Goal: Information Seeking & Learning: Learn about a topic

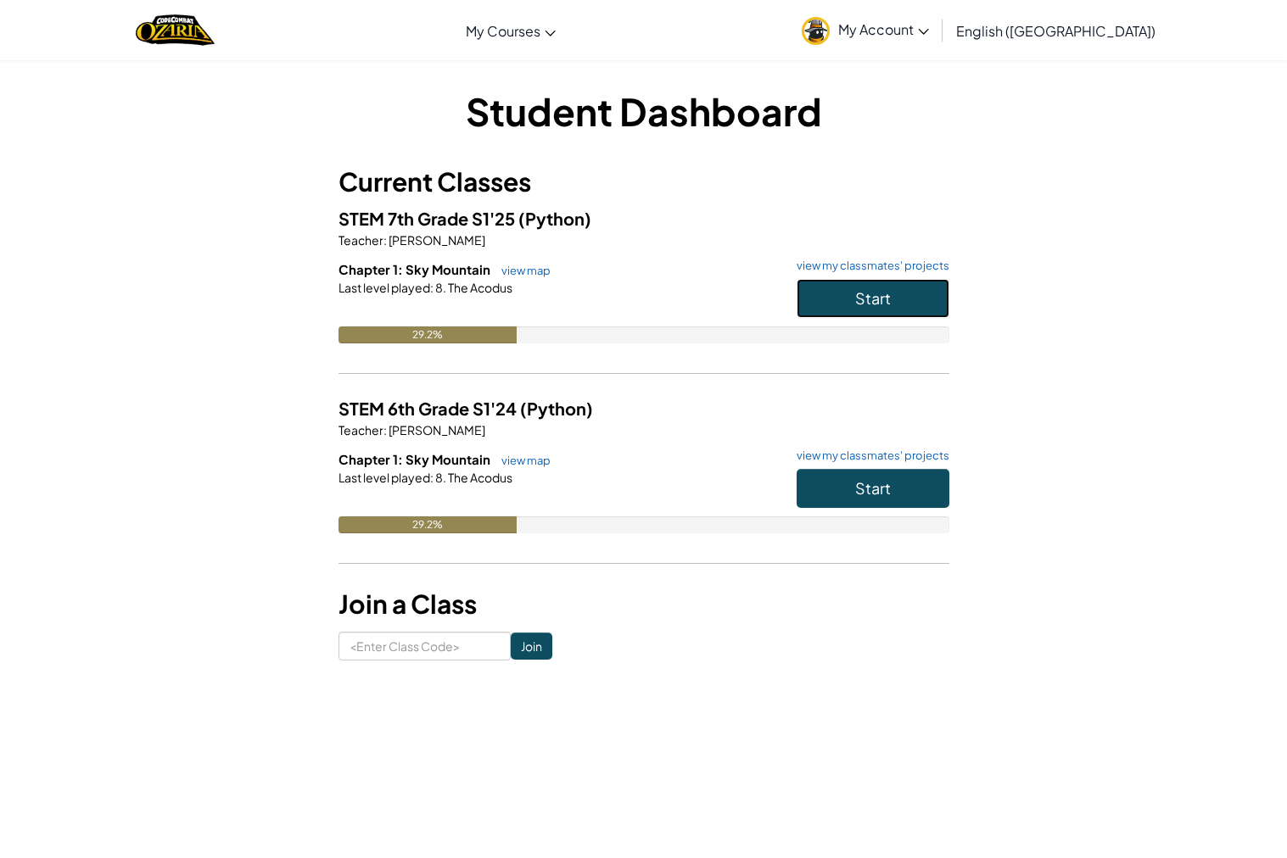
click at [843, 292] on button "Start" at bounding box center [872, 298] width 153 height 39
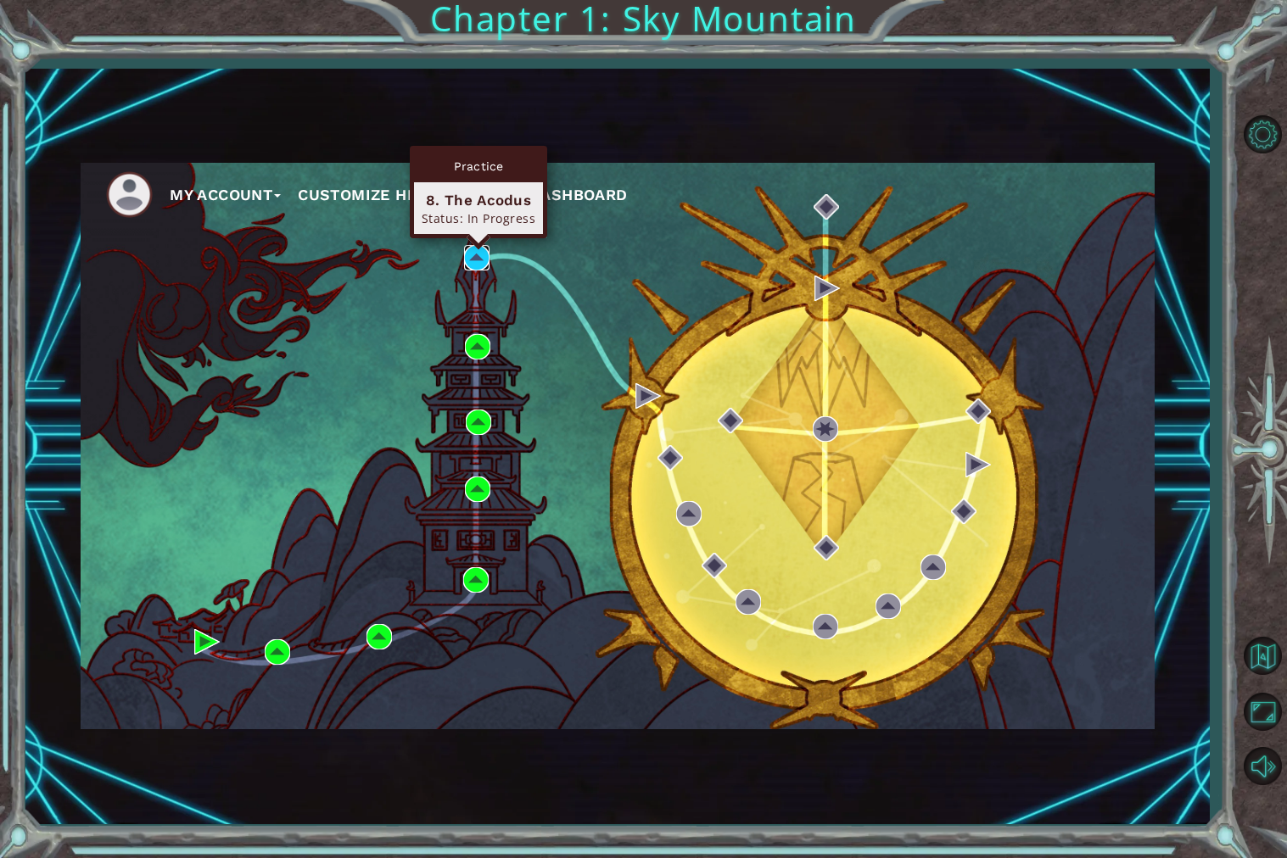
click at [474, 262] on img at bounding box center [476, 257] width 25 height 25
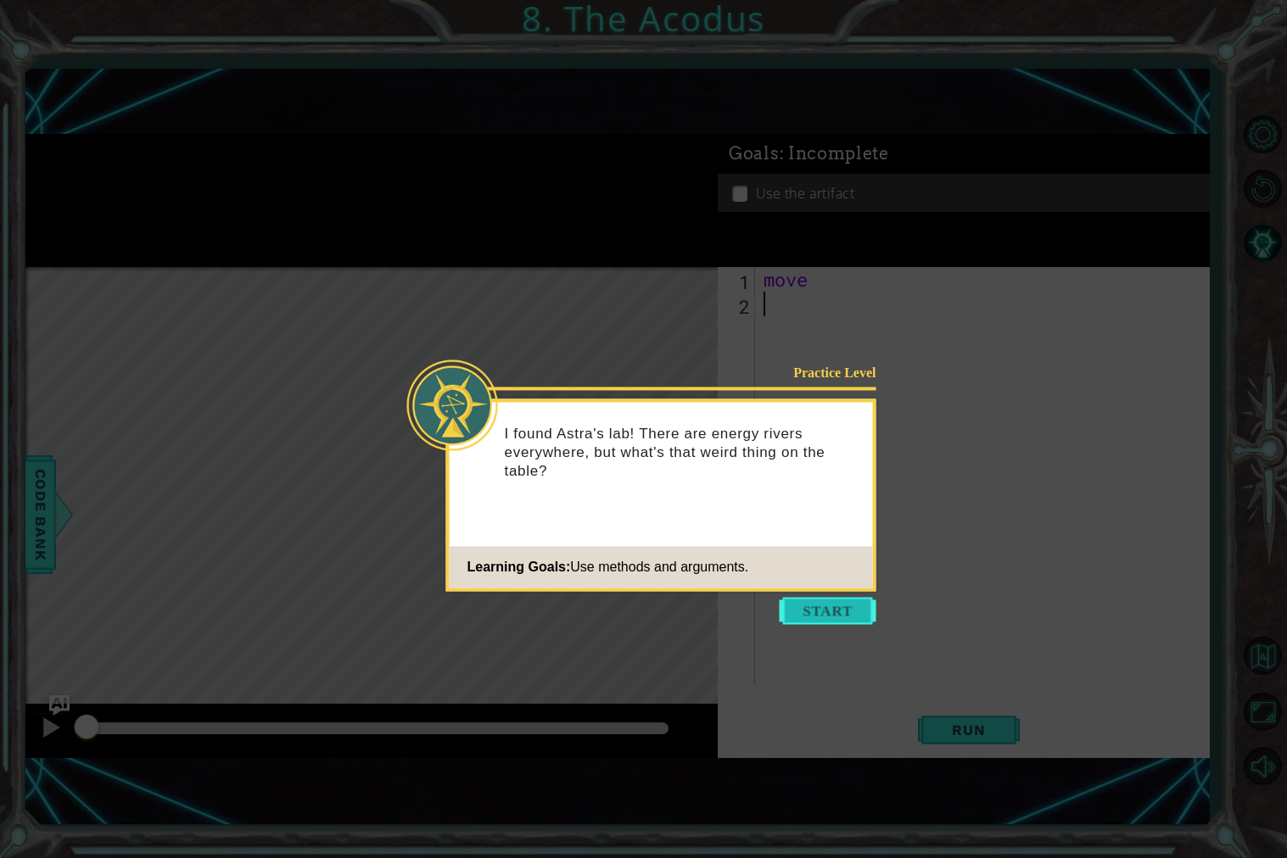
click at [808, 613] on button "Start" at bounding box center [827, 610] width 97 height 27
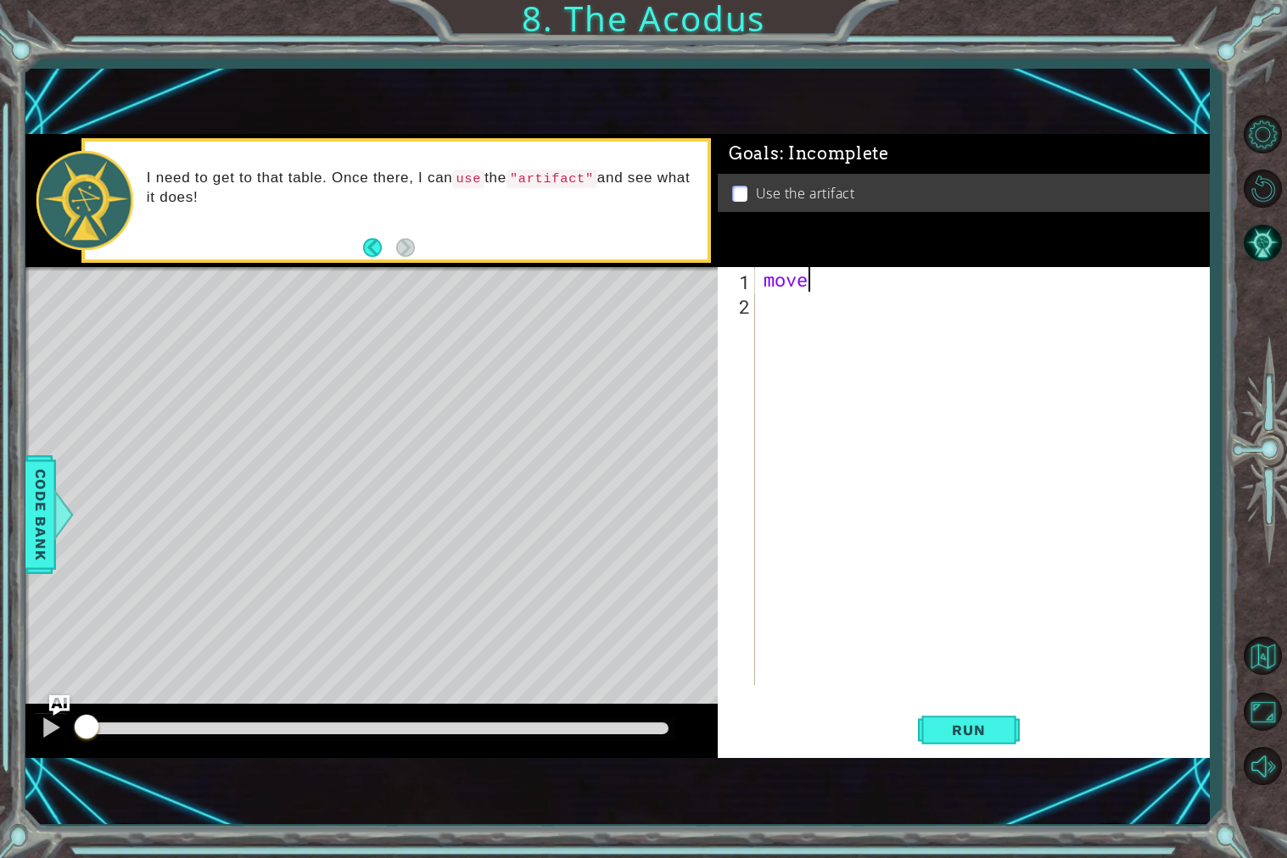
click at [862, 282] on div "move" at bounding box center [986, 500] width 453 height 467
click at [922, 300] on div "hero. moveU p press enter" at bounding box center [911, 323] width 321 height 61
type textarea "hero.moveUp(3)"
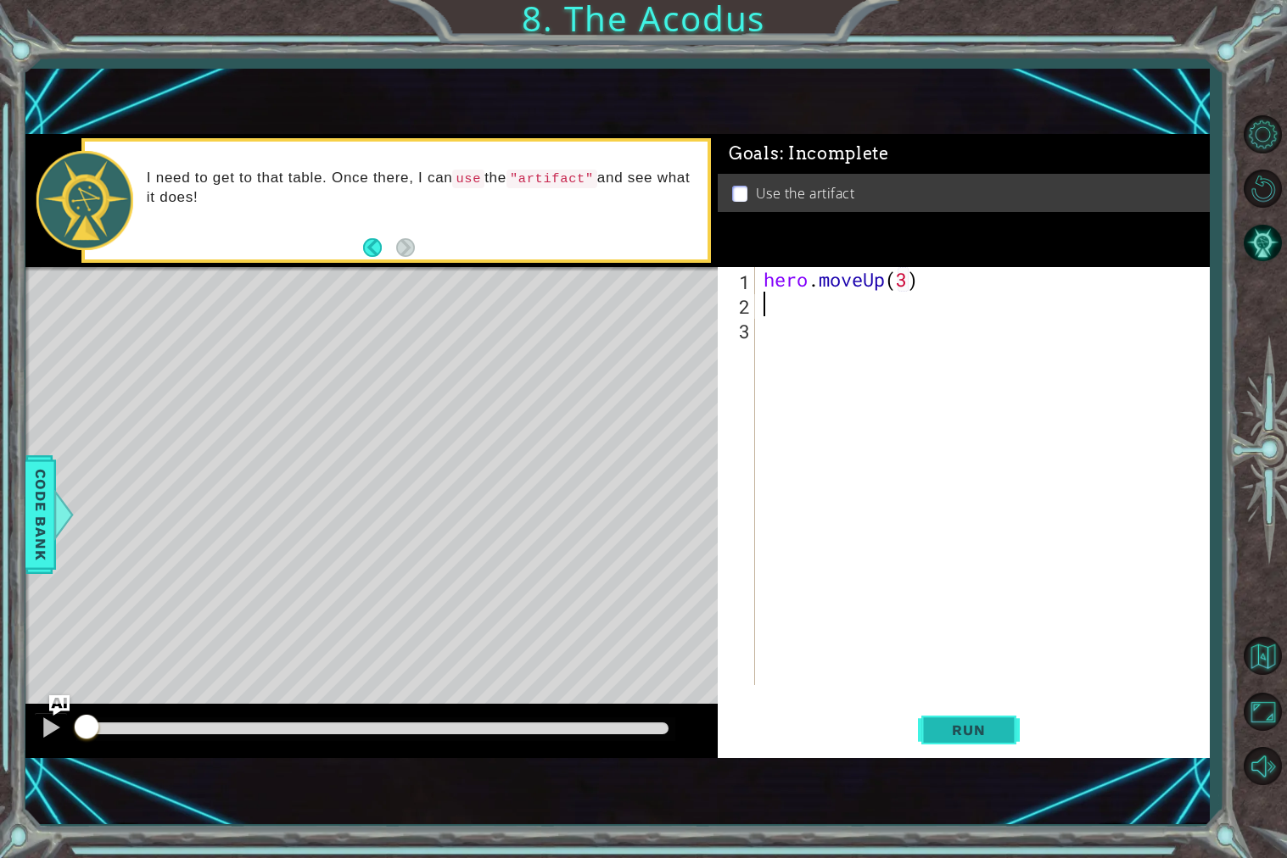
click at [986, 754] on button "Run" at bounding box center [969, 730] width 102 height 49
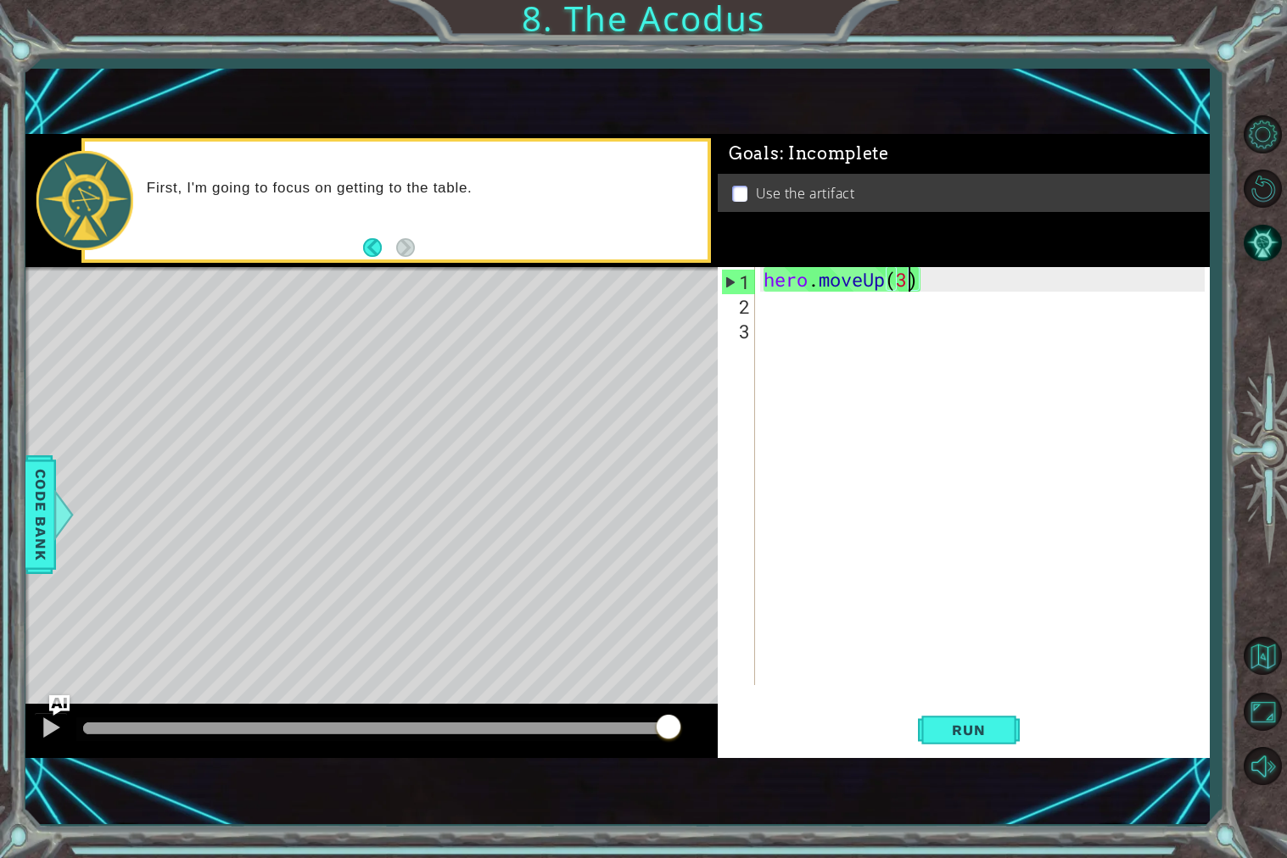
click at [905, 284] on div "hero . moveUp ( 3 )" at bounding box center [986, 500] width 453 height 467
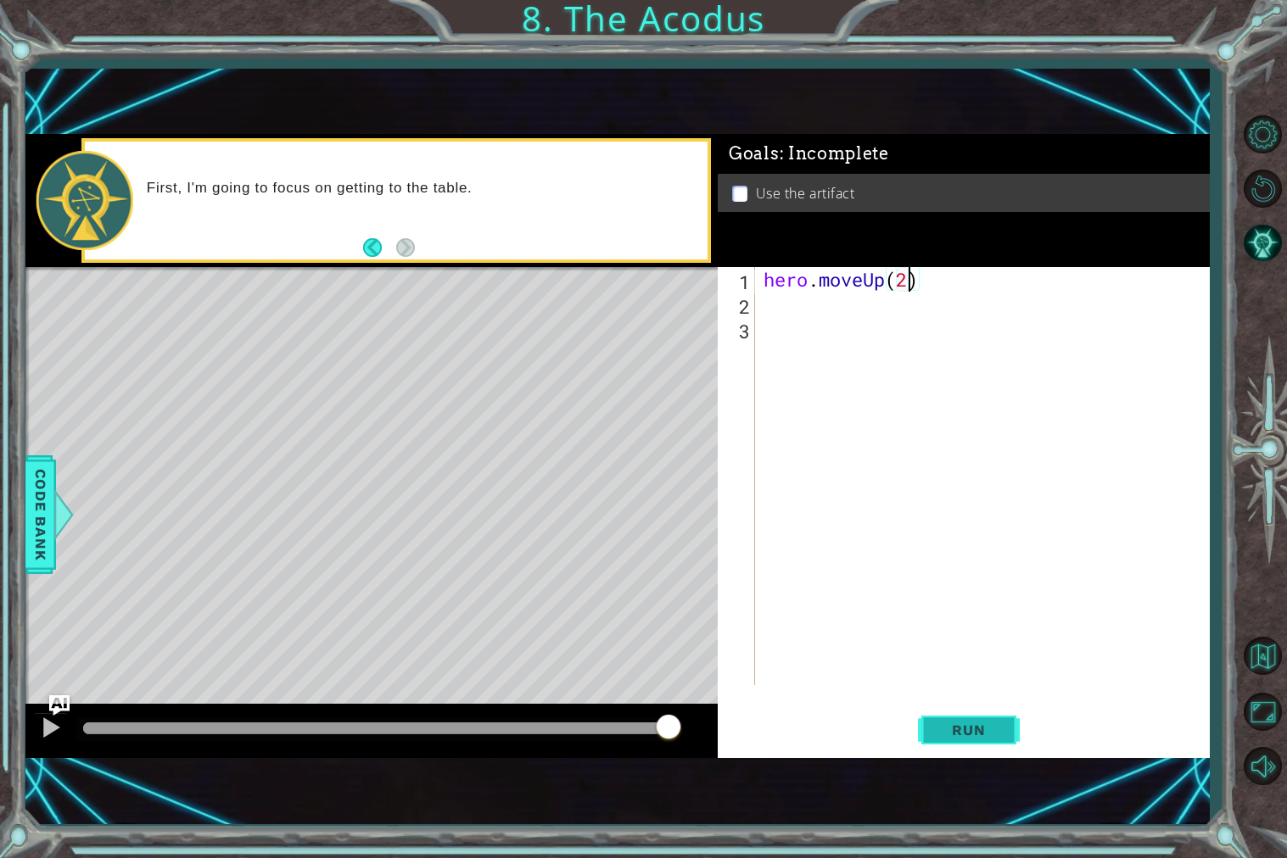
type textarea "hero.moveUp(2)"
click at [1004, 723] on button "Run" at bounding box center [969, 730] width 102 height 49
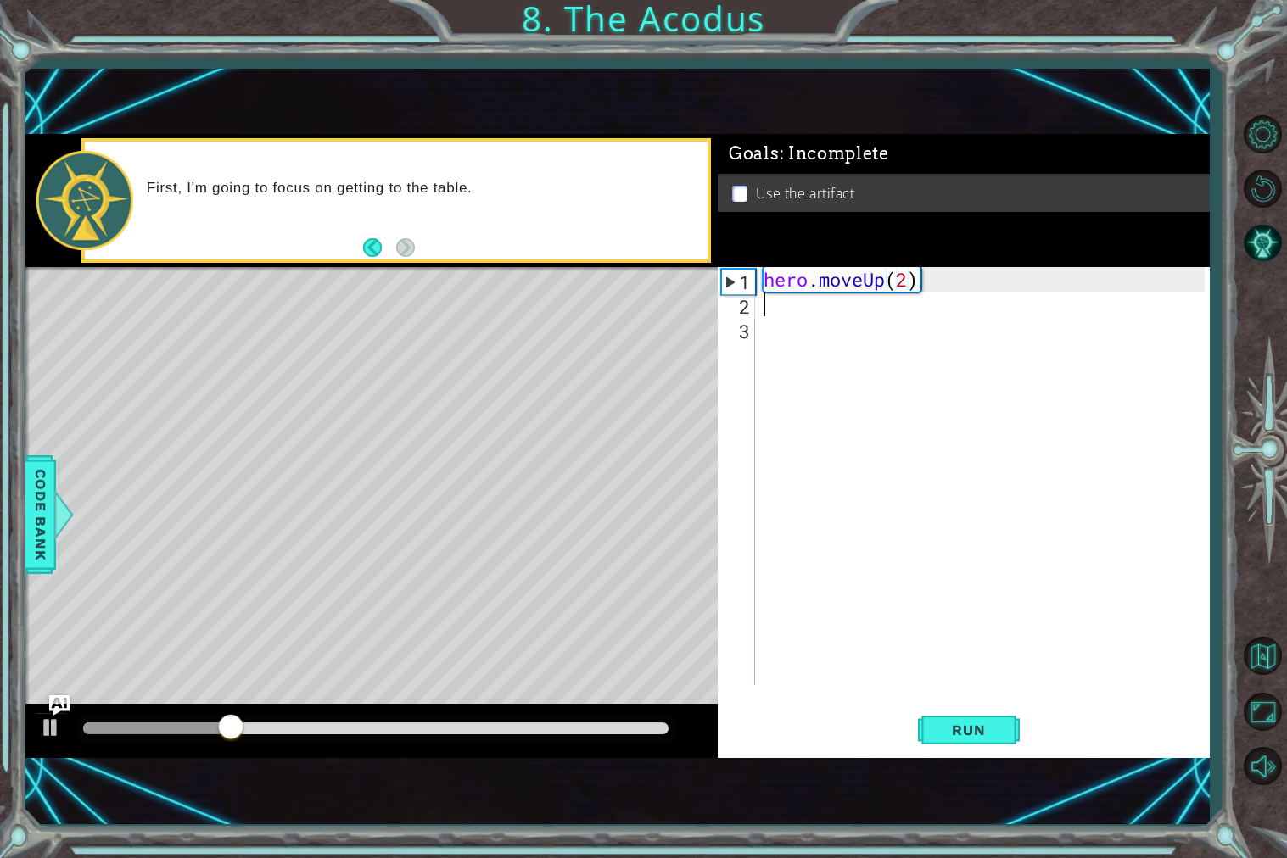
click at [788, 311] on div "hero . moveUp ( 2 )" at bounding box center [986, 500] width 453 height 467
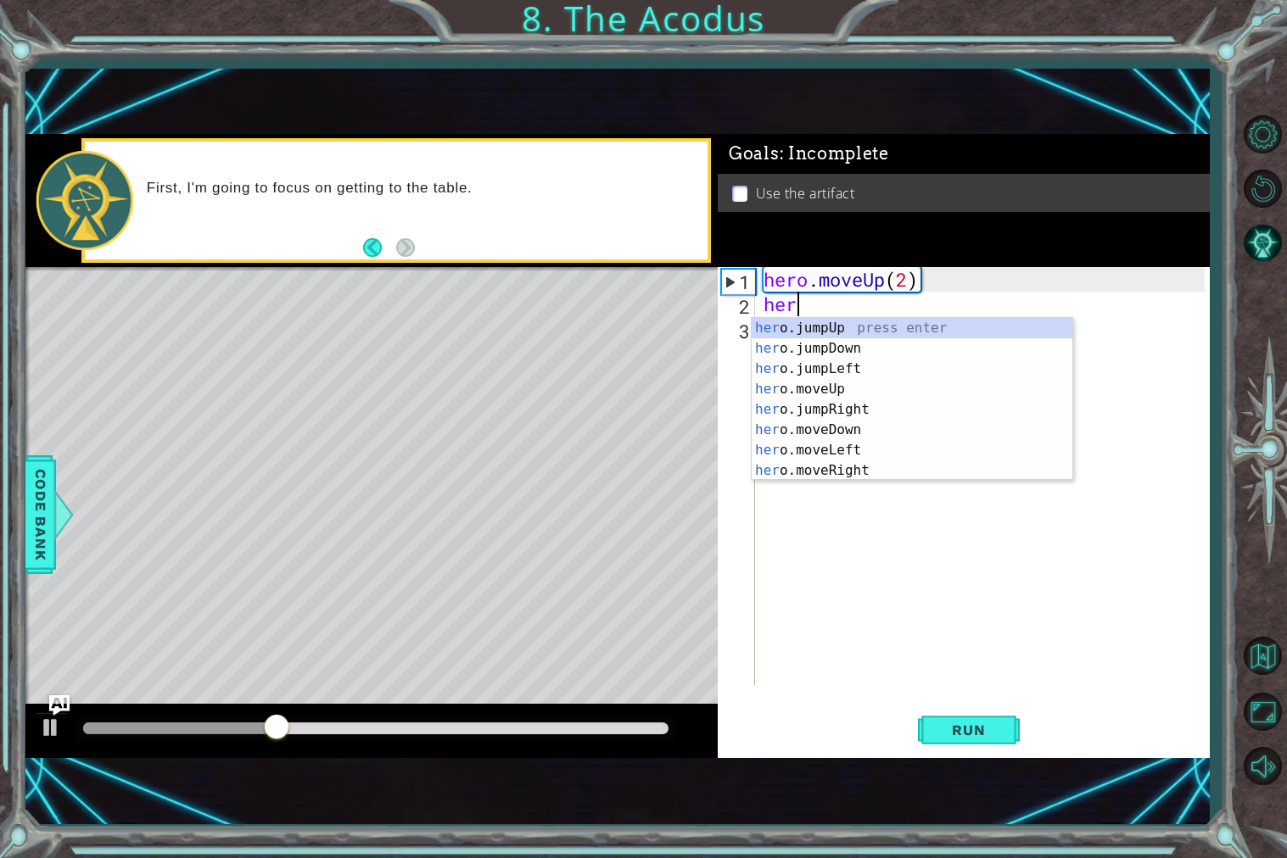
scroll to position [0, 1]
click at [833, 444] on div "hero .jumpUp press enter hero .jumpDown press enter hero .jumpLeft press enter …" at bounding box center [911, 420] width 321 height 204
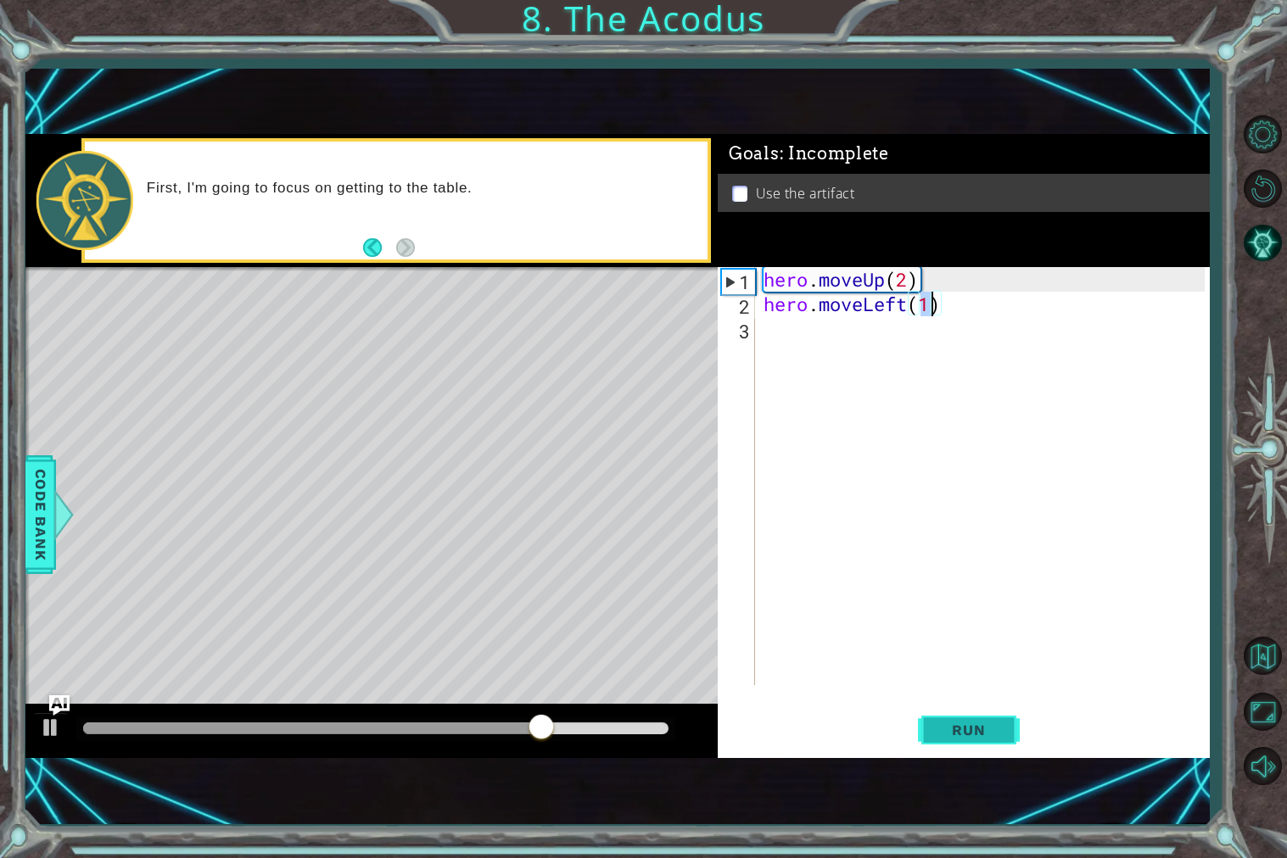
type textarea "hero.moveLeft(1)"
click at [985, 740] on button "Run" at bounding box center [969, 730] width 102 height 49
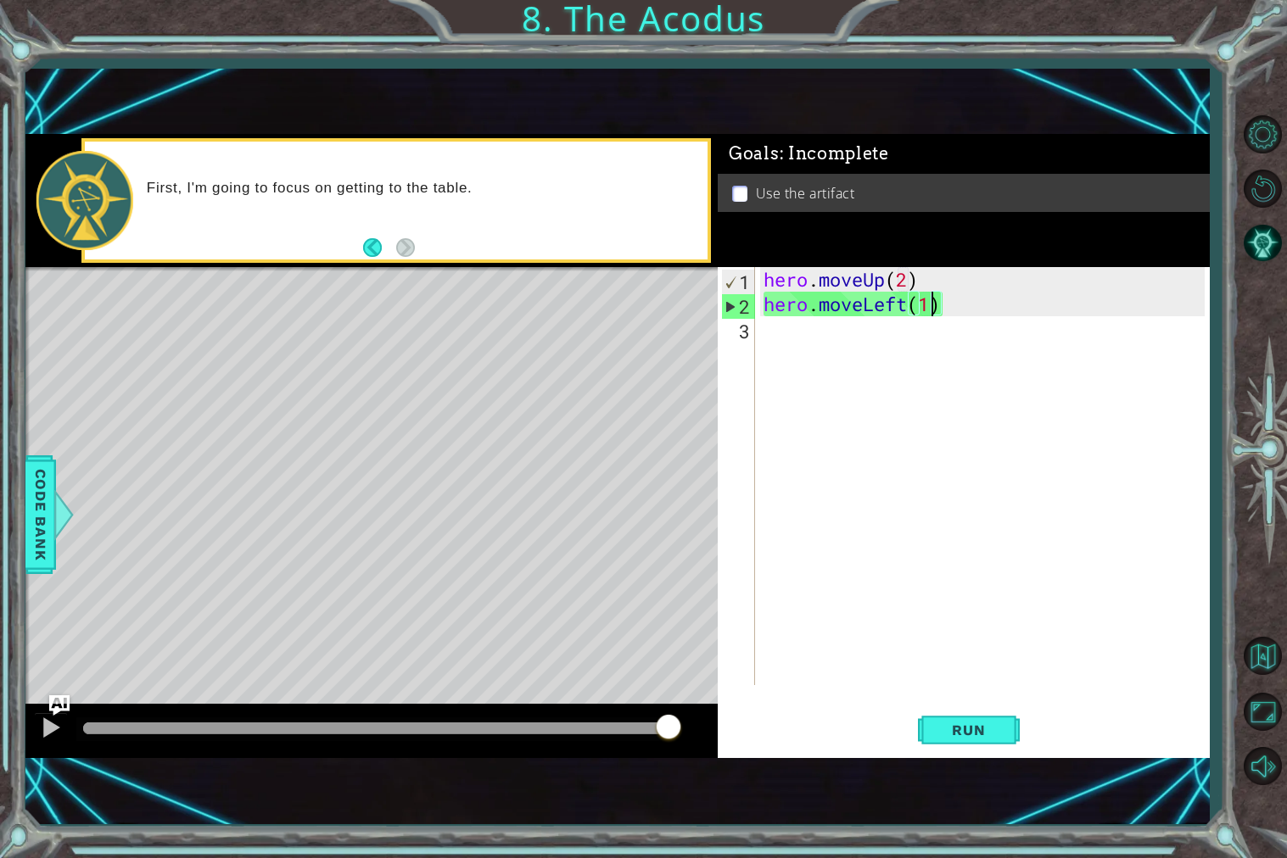
click at [805, 336] on div "hero . moveUp ( 2 ) hero . moveLeft ( 1 )" at bounding box center [986, 500] width 453 height 467
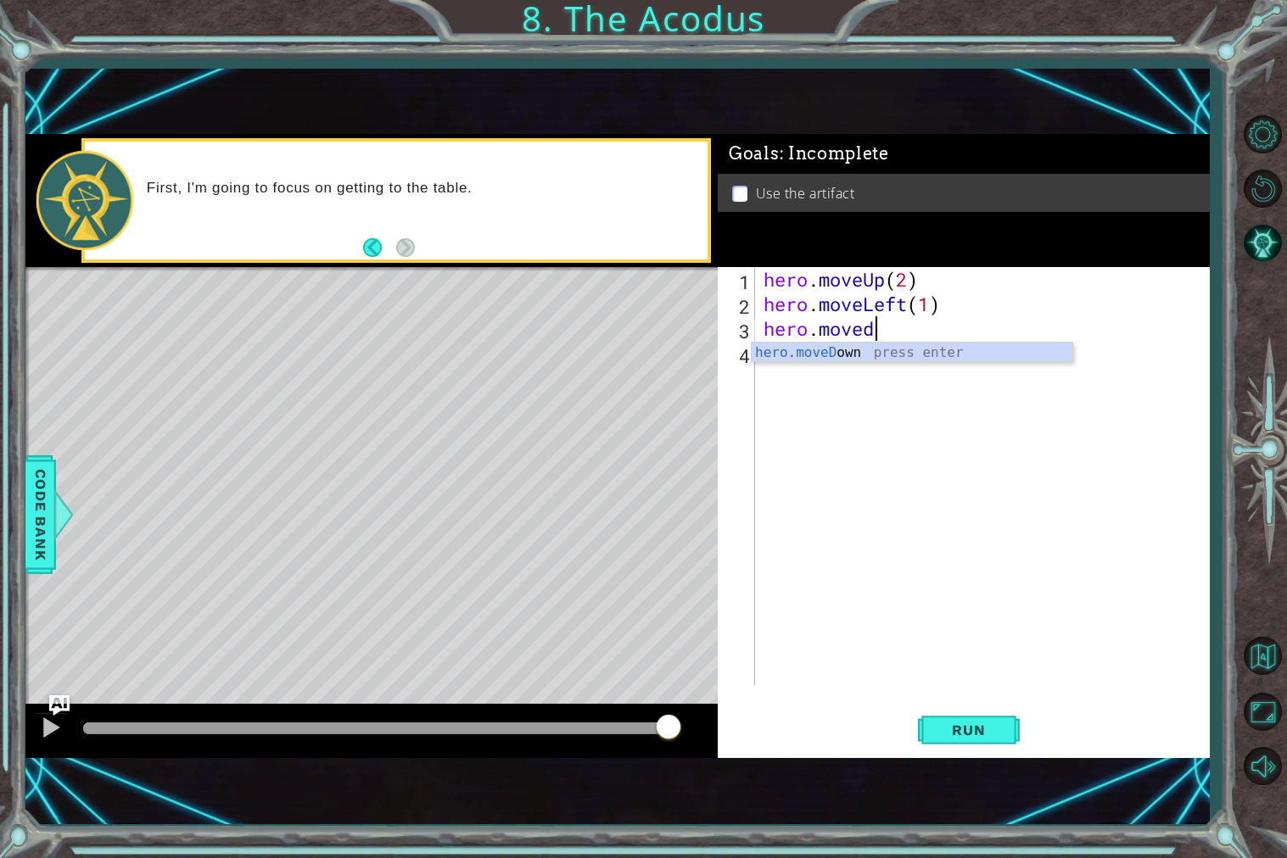
scroll to position [0, 4]
click at [825, 356] on div "hero.moveDown press enter" at bounding box center [911, 373] width 321 height 61
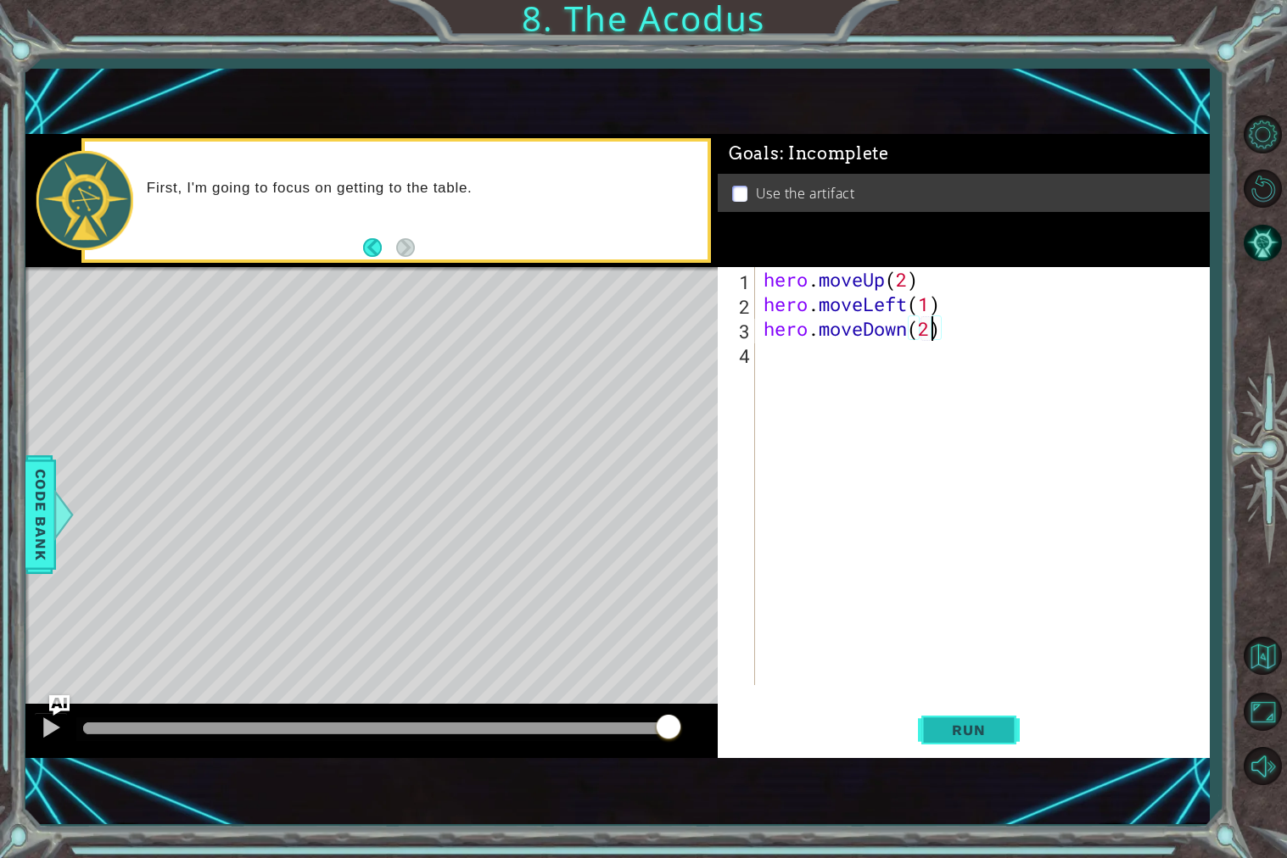
type textarea "hero.moveDown(2)"
click at [963, 722] on span "Run" at bounding box center [968, 730] width 67 height 17
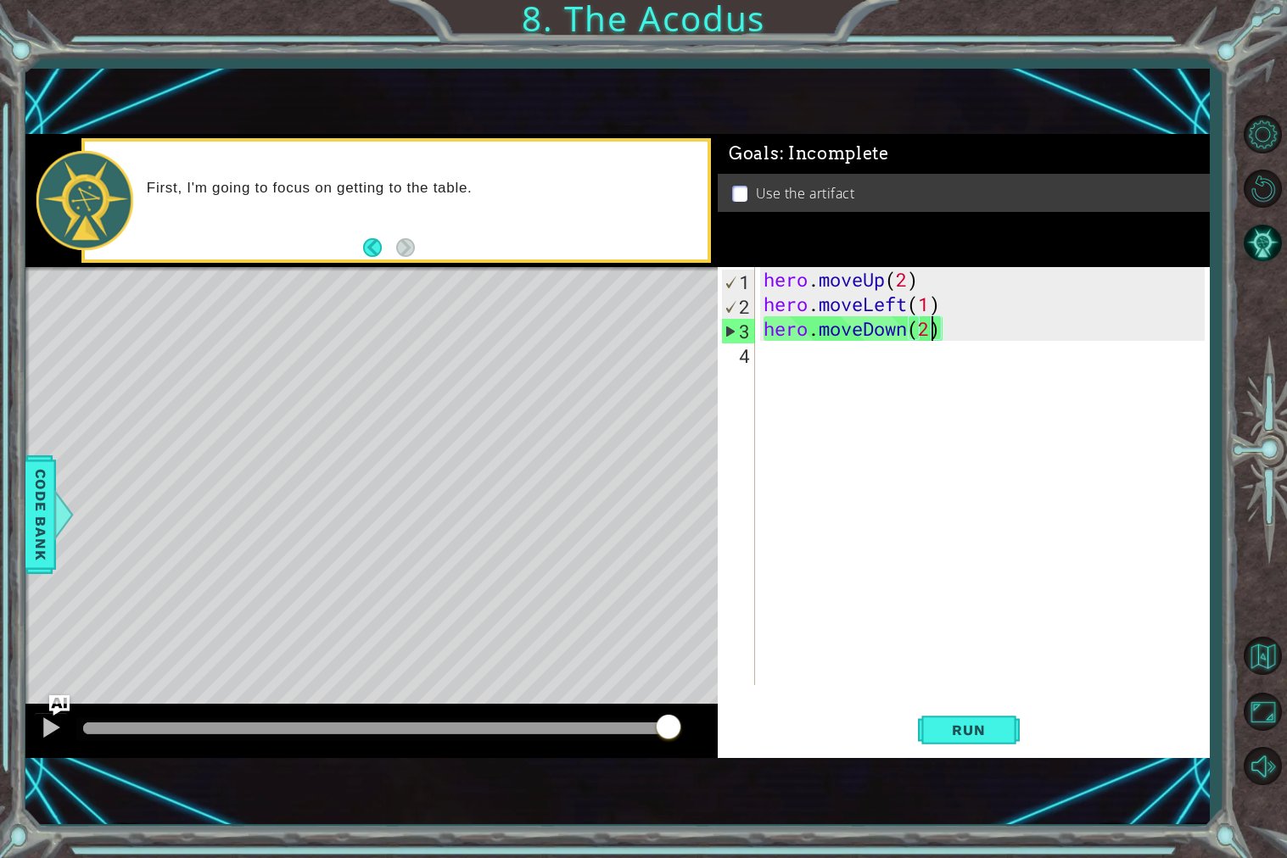
click at [760, 366] on div "hero . moveUp ( 2 ) hero . moveLeft ( 1 ) hero . moveDown ( 2 )" at bounding box center [986, 500] width 453 height 467
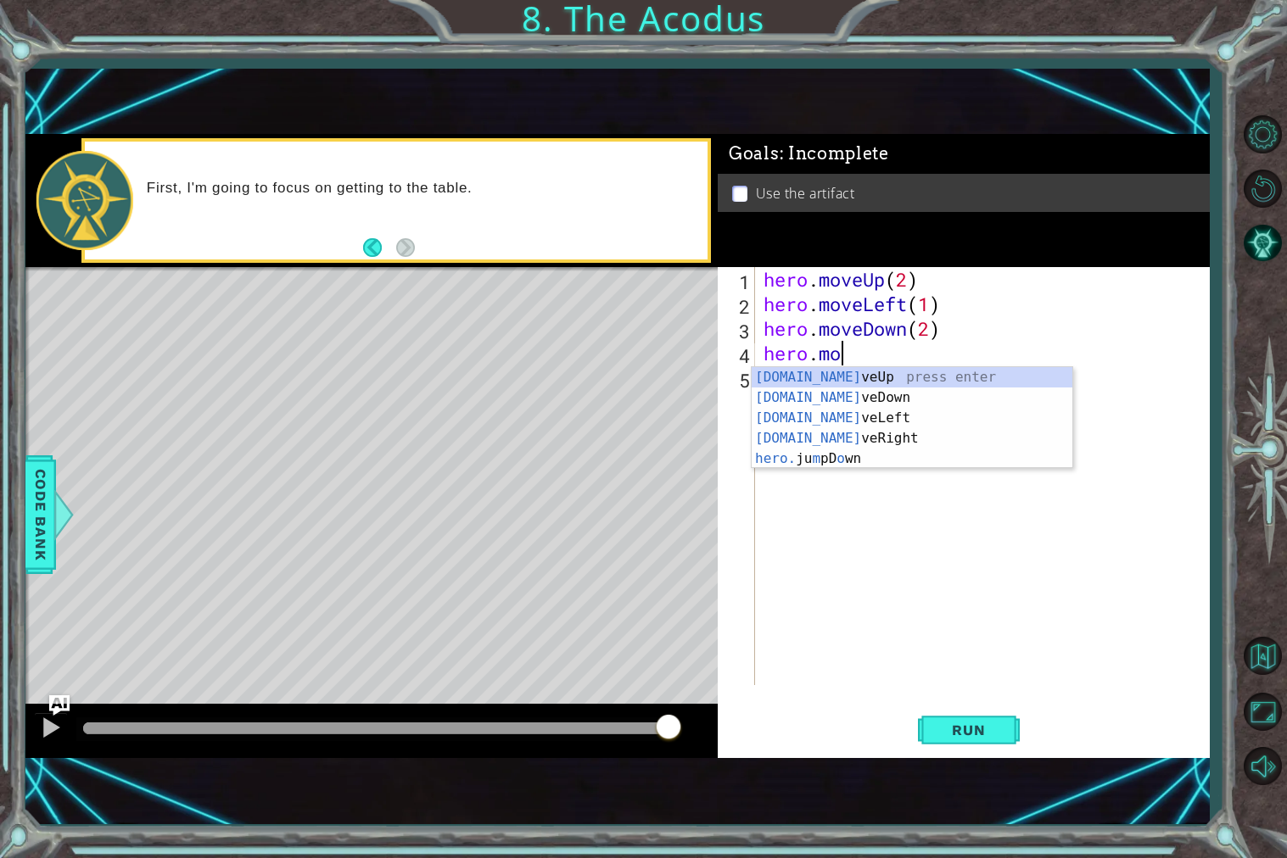
scroll to position [0, 3]
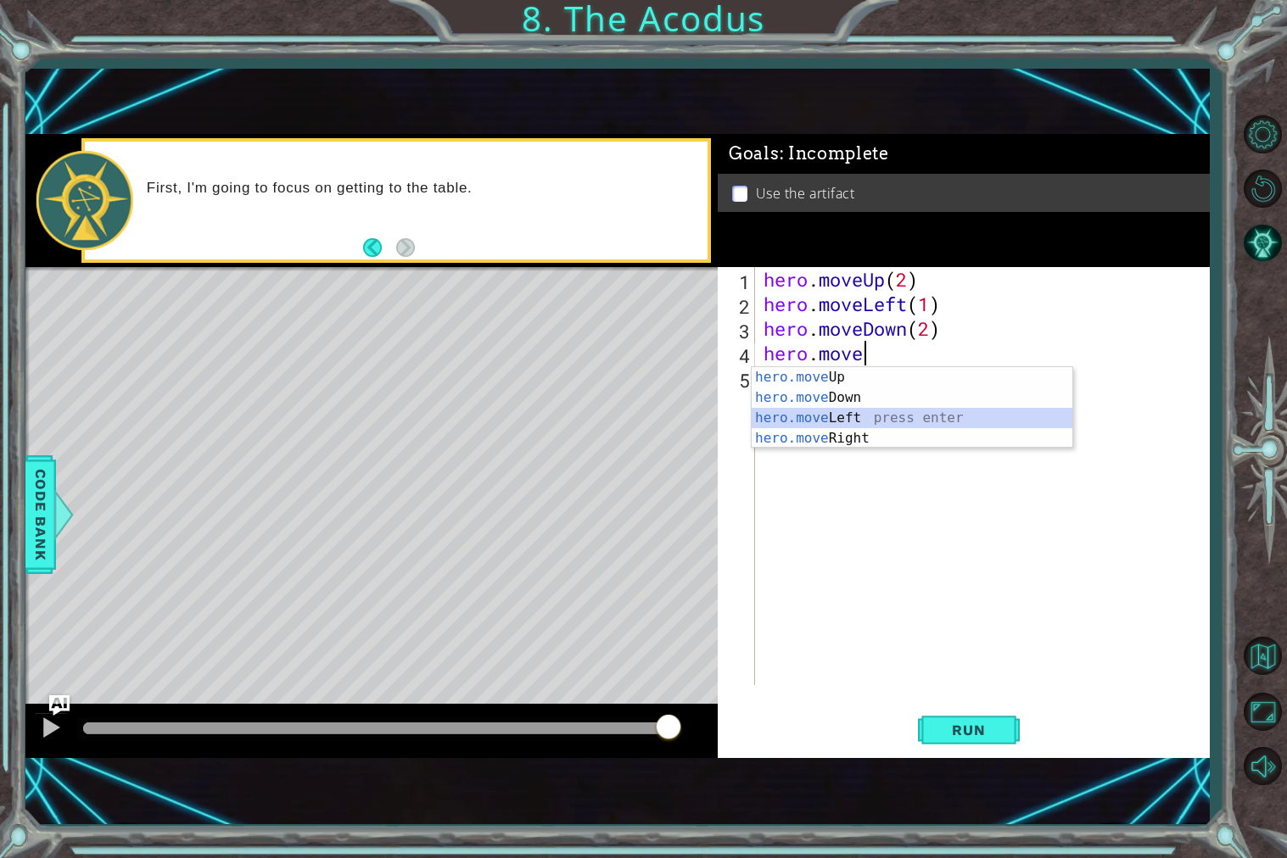
click at [772, 417] on div "hero.move Up press enter hero.move Down press enter hero.move Left press enter …" at bounding box center [911, 428] width 321 height 122
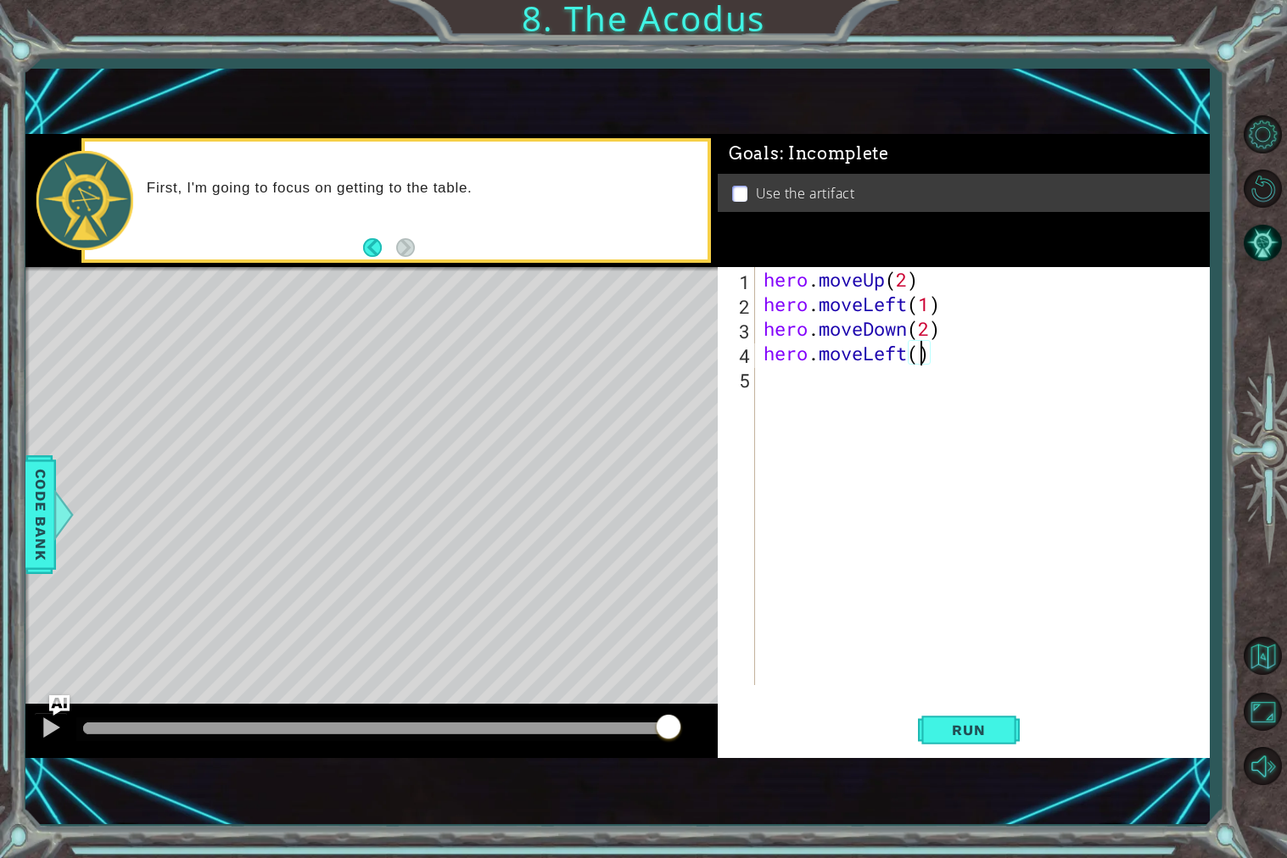
type textarea "hero.moveLeft(2)"
click at [949, 731] on span "Run" at bounding box center [968, 730] width 67 height 17
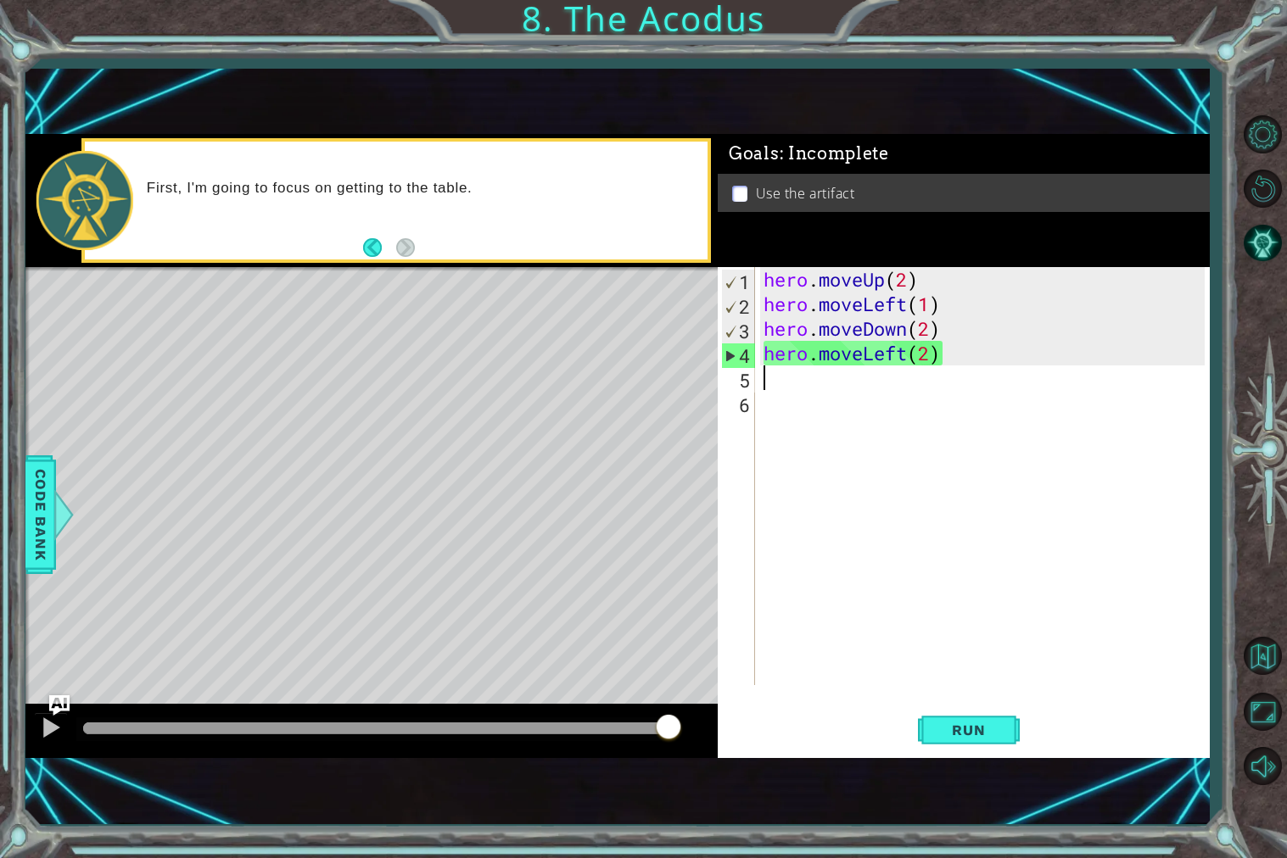
click at [932, 356] on div "hero . moveUp ( 2 ) hero . moveLeft ( 1 ) hero . moveDown ( 2 ) hero . moveLeft…" at bounding box center [986, 500] width 453 height 467
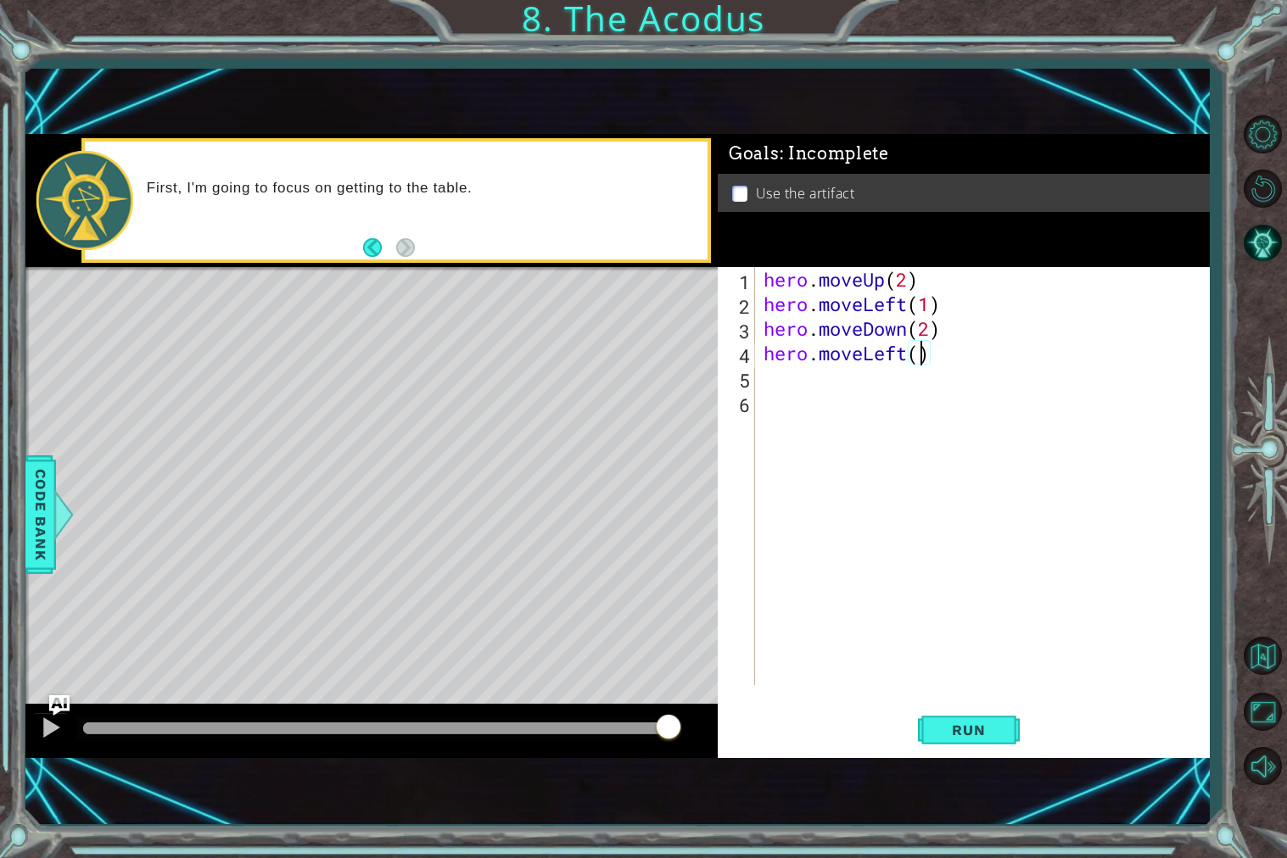
type textarea "hero.moveLeft(1)"
click at [774, 390] on div "hero . moveUp ( 2 ) hero . moveLeft ( 1 ) hero . moveDown ( 2 ) hero . moveLeft…" at bounding box center [986, 500] width 453 height 467
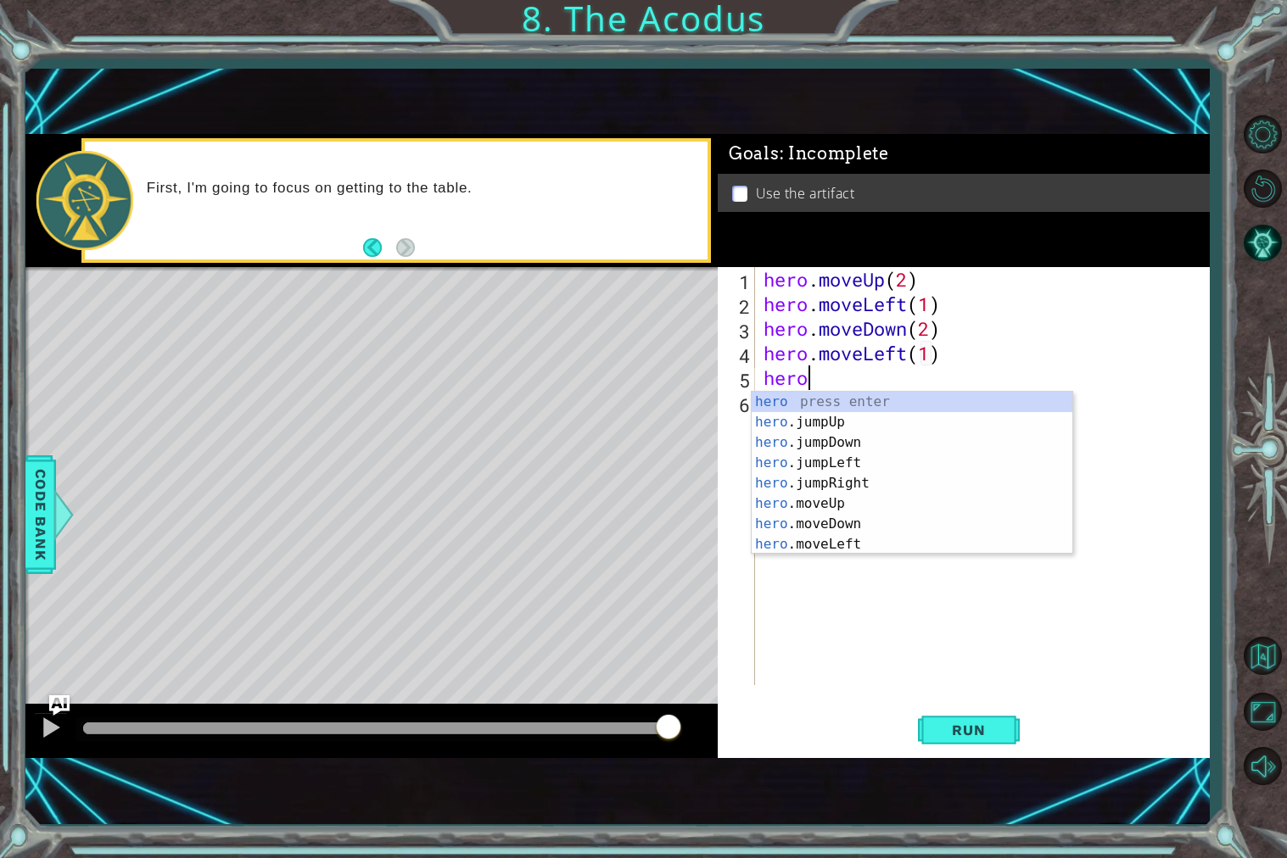
type textarea "hero."
click at [944, 436] on div "hero. jumpUp press enter hero. jumpDown press enter hero. jumpLeft press enter …" at bounding box center [911, 494] width 321 height 204
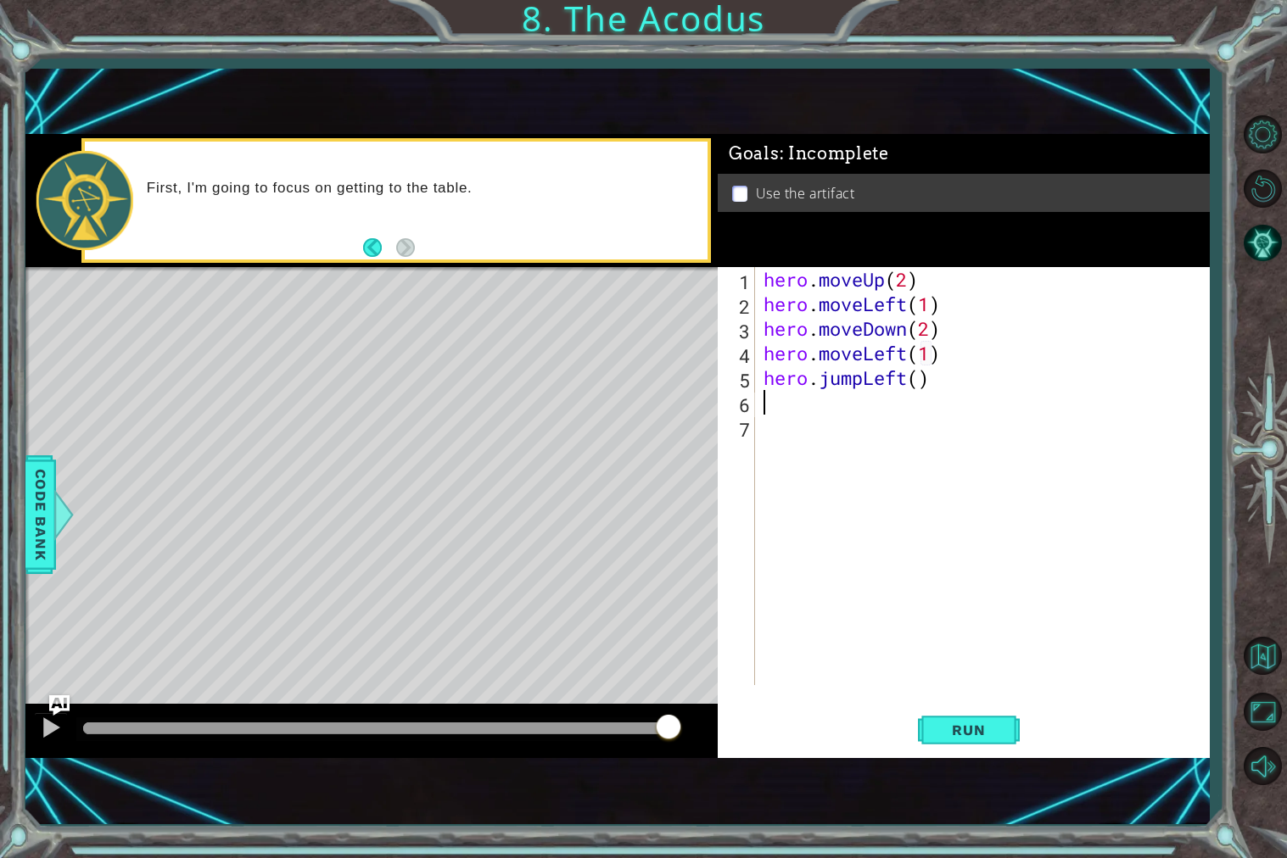
scroll to position [0, 0]
click at [921, 377] on div "hero . moveUp ( 2 ) hero . moveLeft ( 1 ) hero . moveDown ( 2 ) hero . moveLeft…" at bounding box center [986, 500] width 453 height 467
click at [981, 738] on span "Run" at bounding box center [968, 730] width 67 height 17
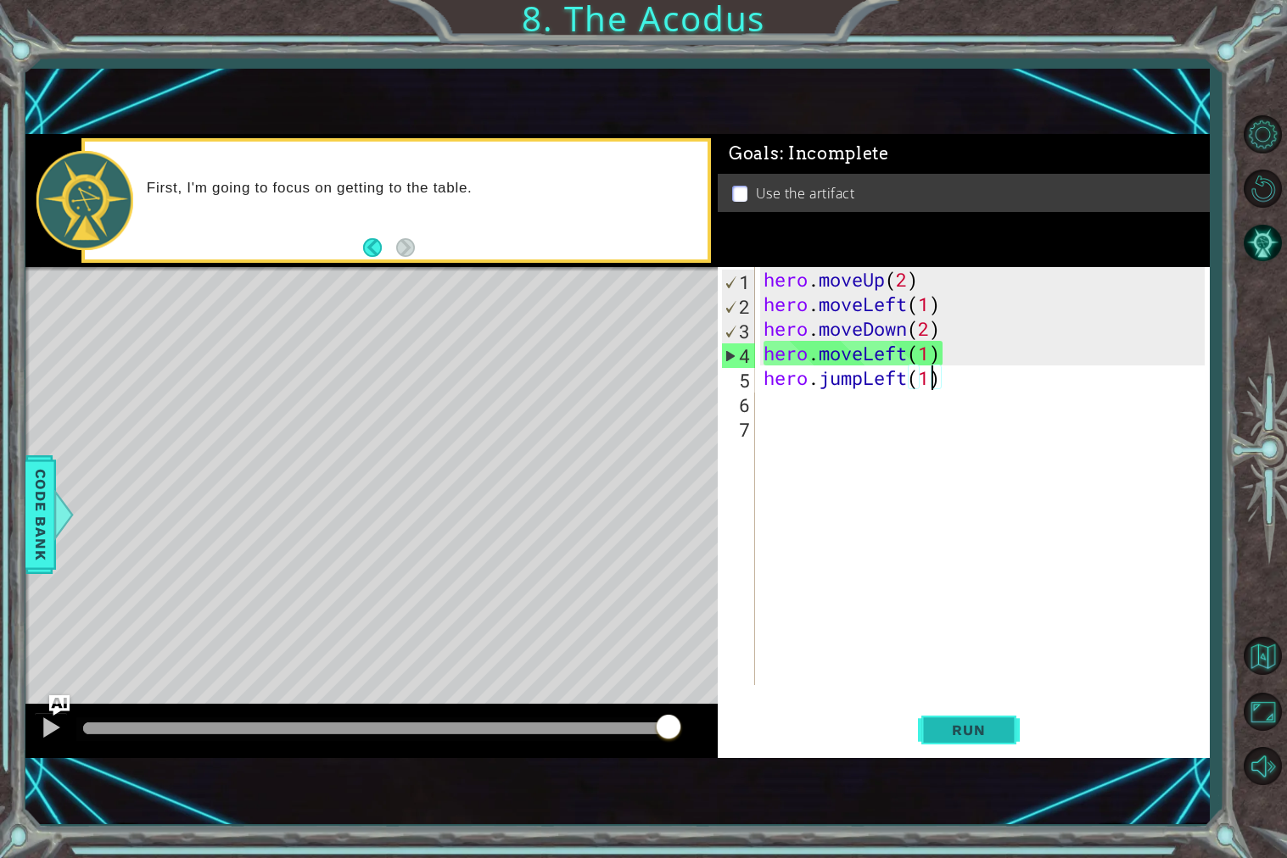
click at [981, 738] on span "Run" at bounding box center [968, 730] width 67 height 17
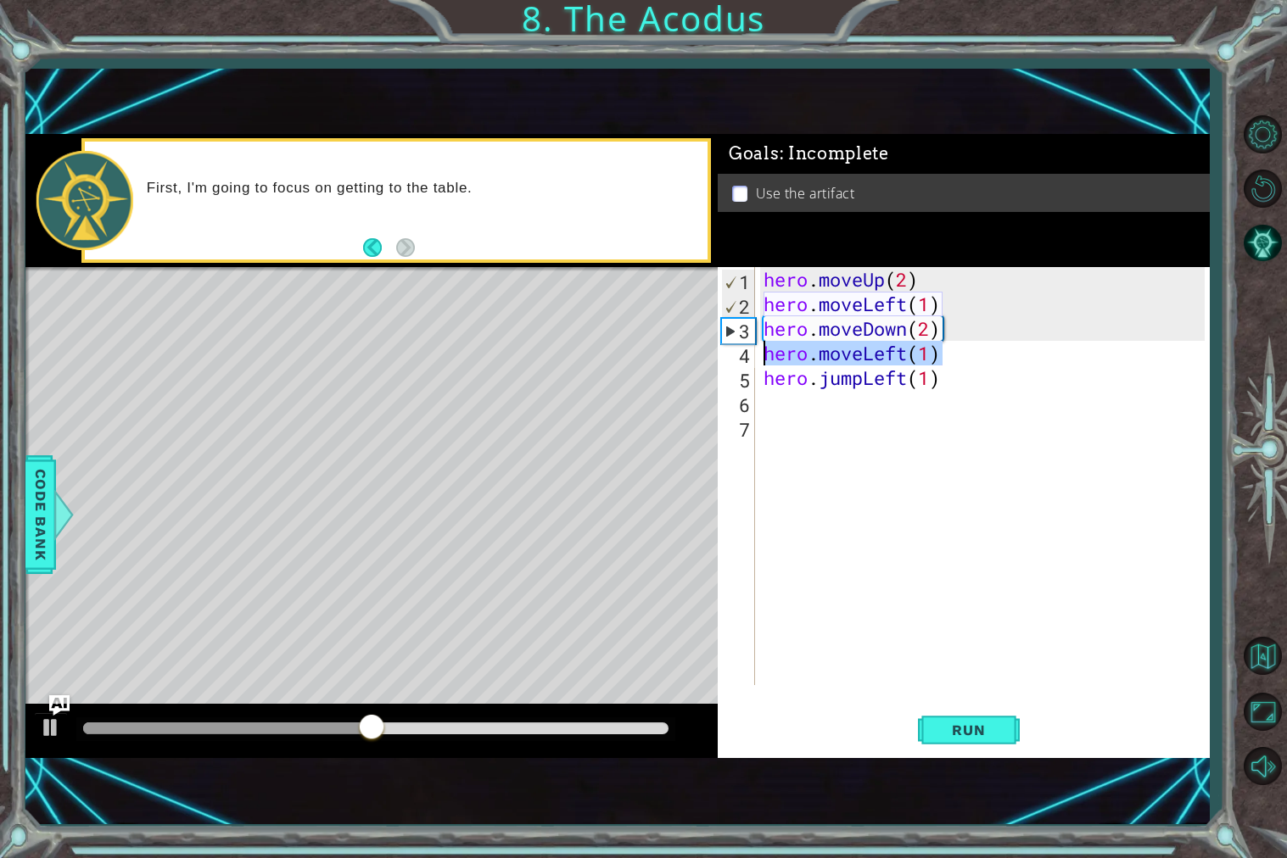
drag, startPoint x: 946, startPoint y: 357, endPoint x: 762, endPoint y: 360, distance: 183.2
click at [762, 360] on div "hero . moveUp ( 2 ) hero . moveLeft ( 1 ) hero . moveDown ( 2 ) hero . moveLeft…" at bounding box center [986, 500] width 453 height 467
type textarea "hero.moveLeft(1)"
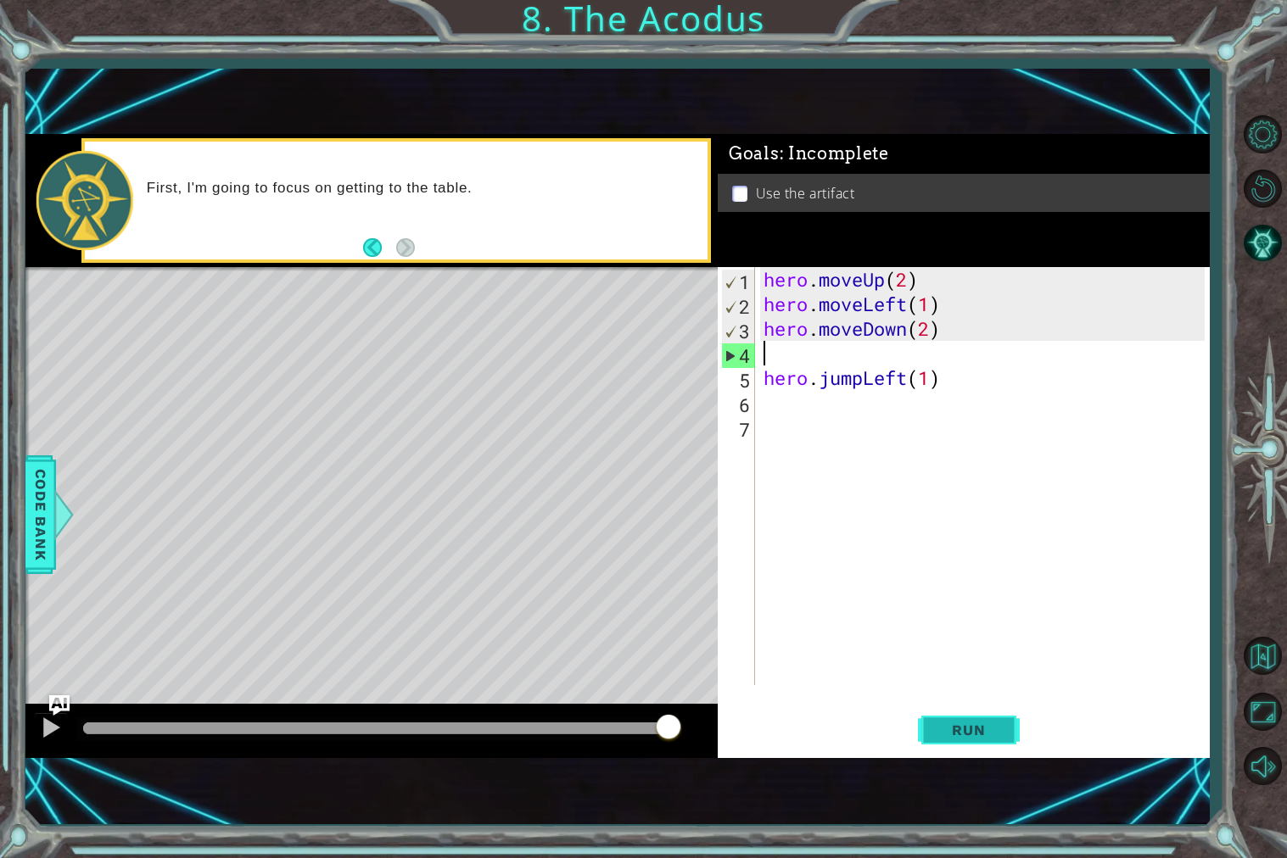
click at [942, 717] on button "Run" at bounding box center [969, 730] width 102 height 49
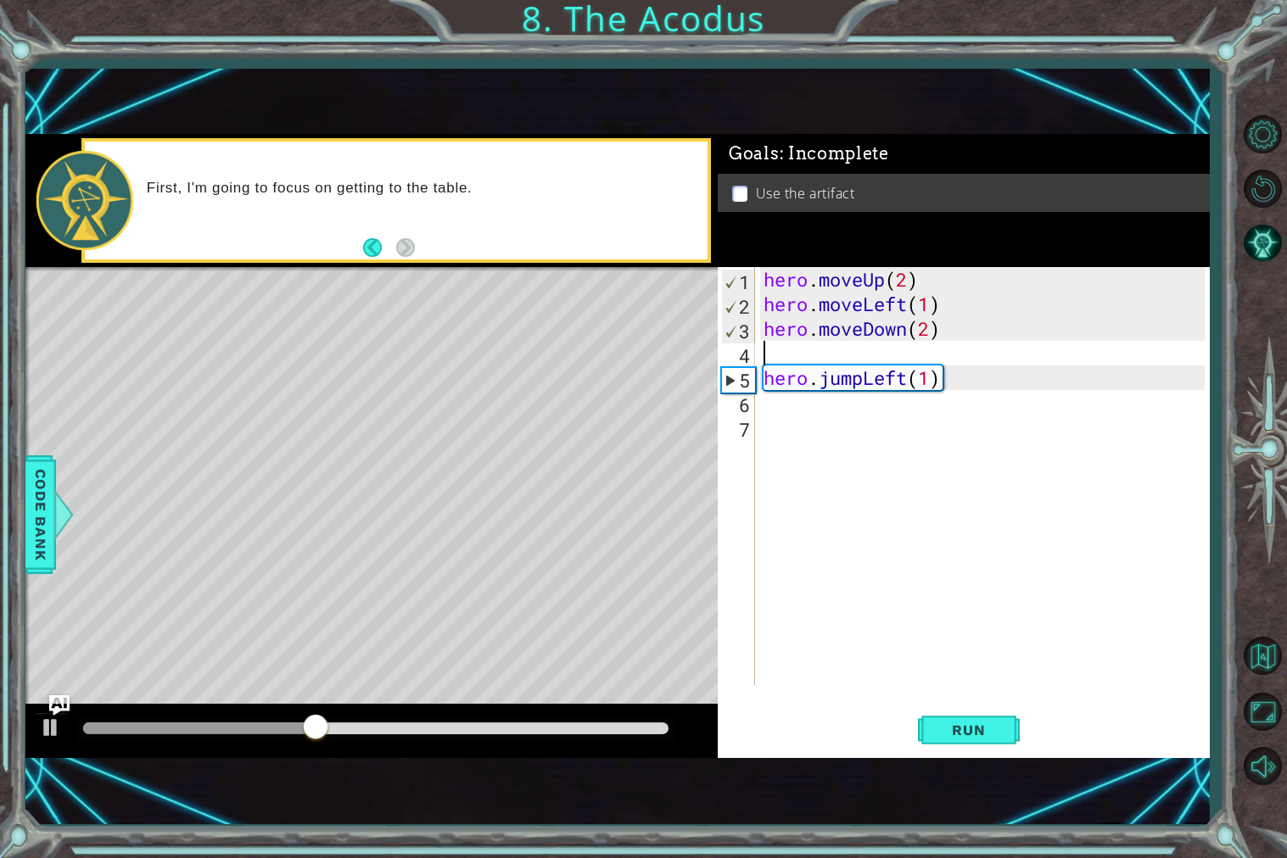
click at [792, 412] on div "hero . moveUp ( 2 ) hero . moveLeft ( 1 ) hero . moveDown ( 2 ) hero . jumpLeft…" at bounding box center [986, 500] width 453 height 467
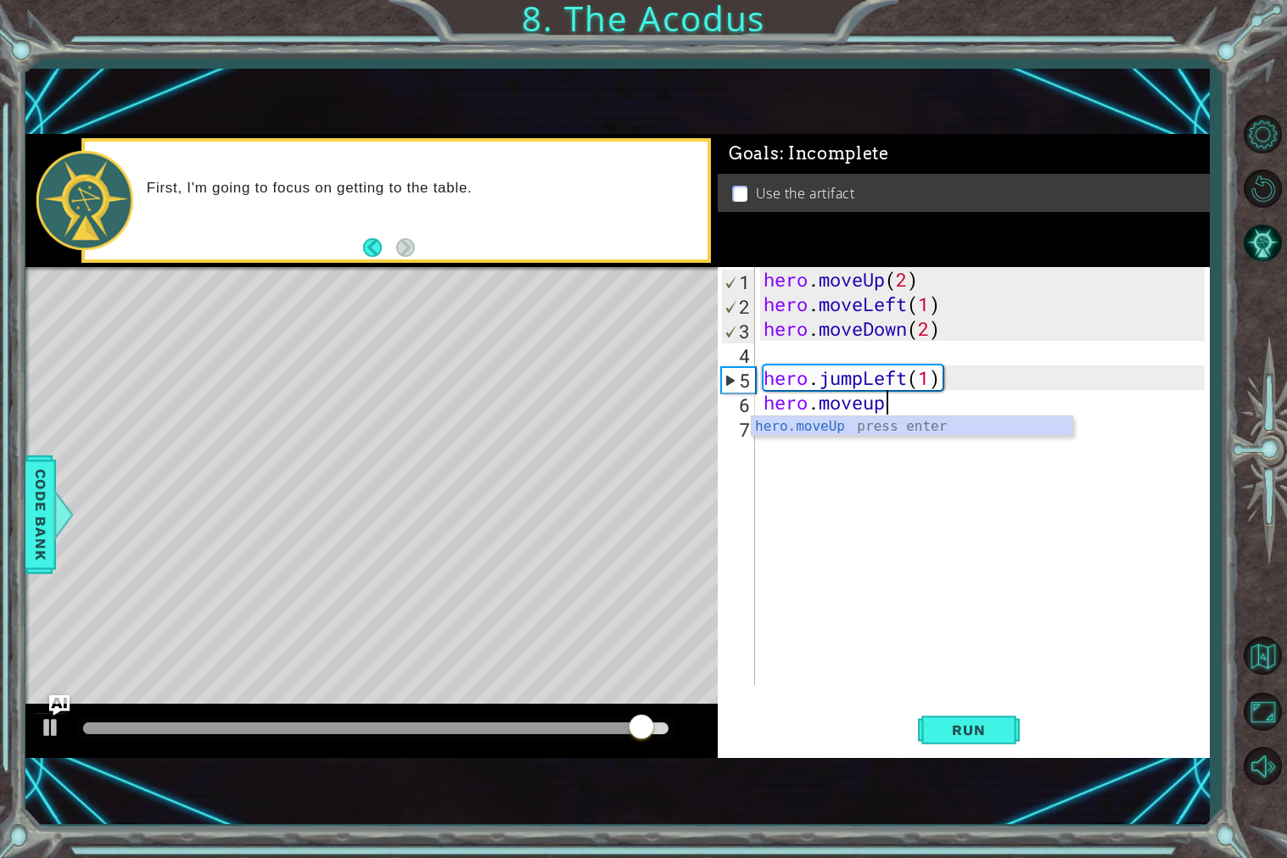
scroll to position [0, 4]
click at [815, 423] on div "hero.moveUp press enter" at bounding box center [911, 446] width 321 height 61
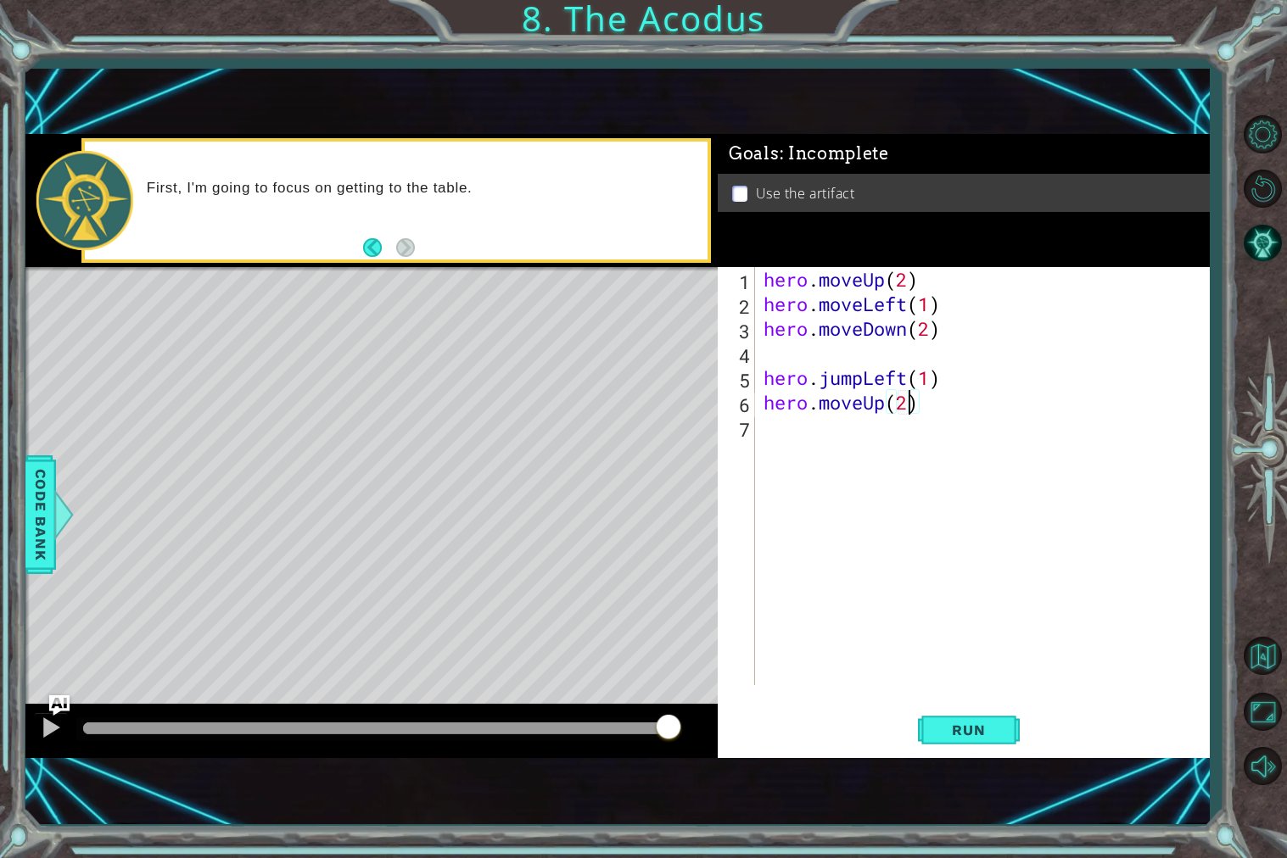
scroll to position [0, 5]
type textarea "hero.moveUp(2)"
click at [992, 717] on button "Run" at bounding box center [969, 730] width 102 height 49
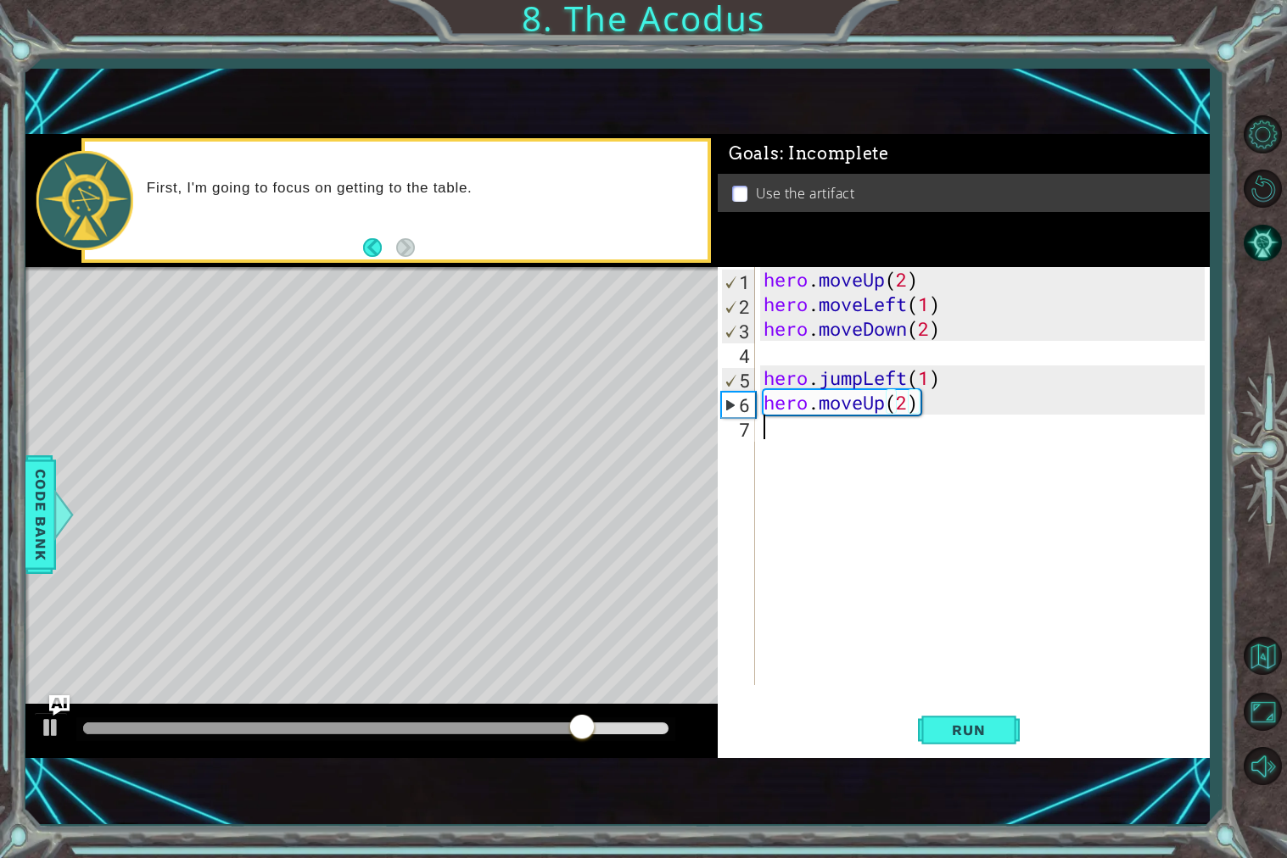
click at [797, 439] on div "hero . moveUp ( 2 ) hero . moveLeft ( 1 ) hero . moveDown ( 2 ) hero . jumpLeft…" at bounding box center [986, 500] width 453 height 467
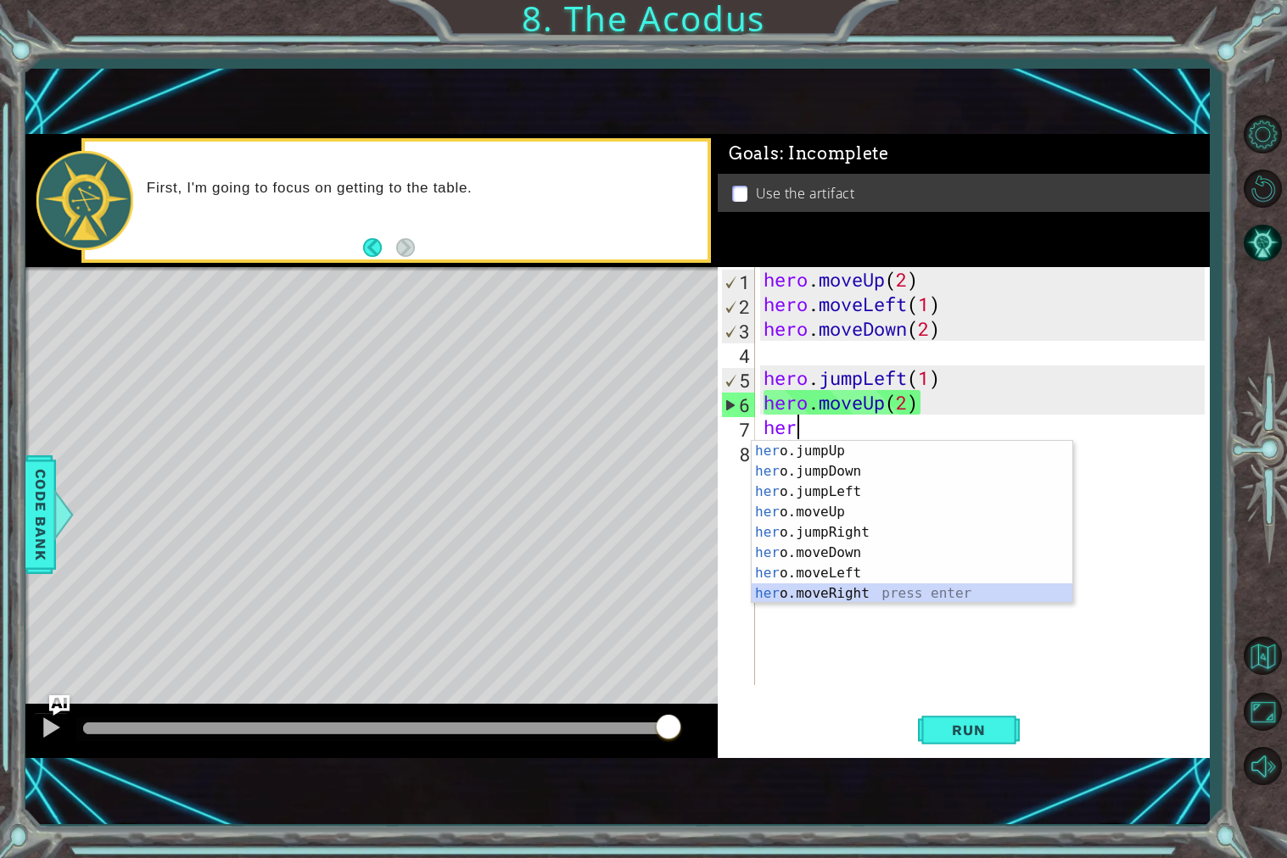
click at [874, 590] on div "her o.jumpUp press enter her o.jumpDown press enter her o.jumpLeft press enter …" at bounding box center [911, 543] width 321 height 204
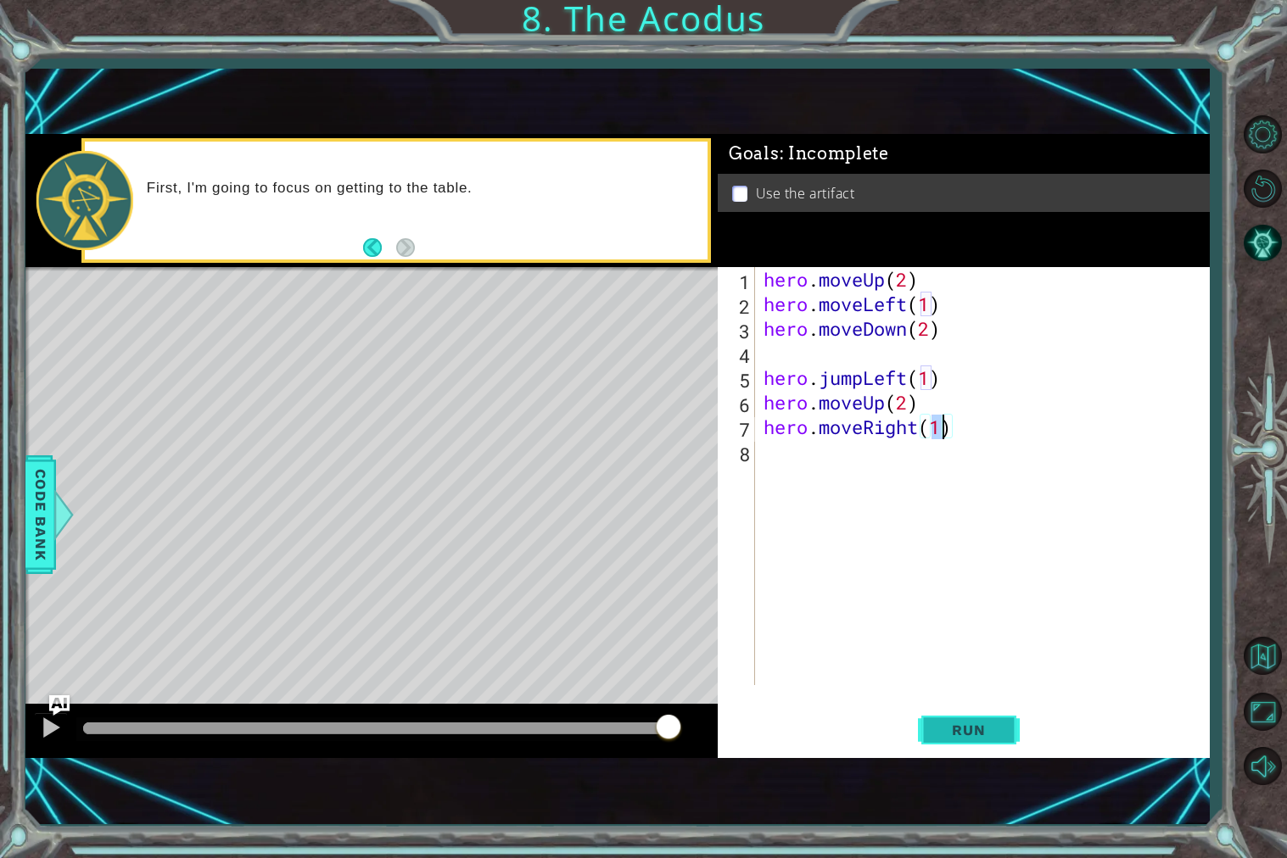
type textarea "hero.moveRight(1)"
click at [979, 729] on span "Run" at bounding box center [968, 730] width 67 height 17
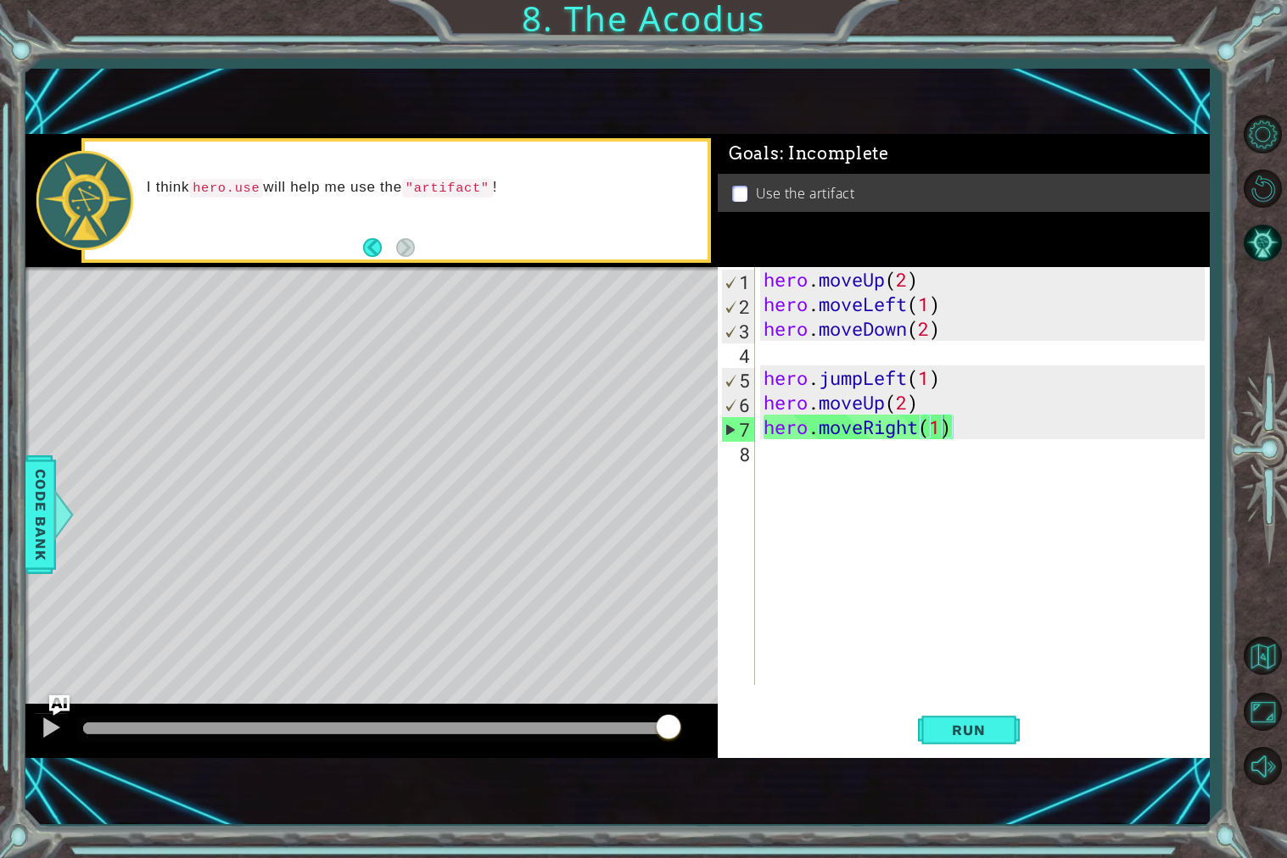
click at [739, 193] on p at bounding box center [739, 194] width 15 height 16
click at [739, 192] on p at bounding box center [739, 194] width 15 height 16
click at [354, 394] on div "Level Map" at bounding box center [417, 517] width 784 height 500
click at [957, 729] on span "Run" at bounding box center [968, 730] width 67 height 17
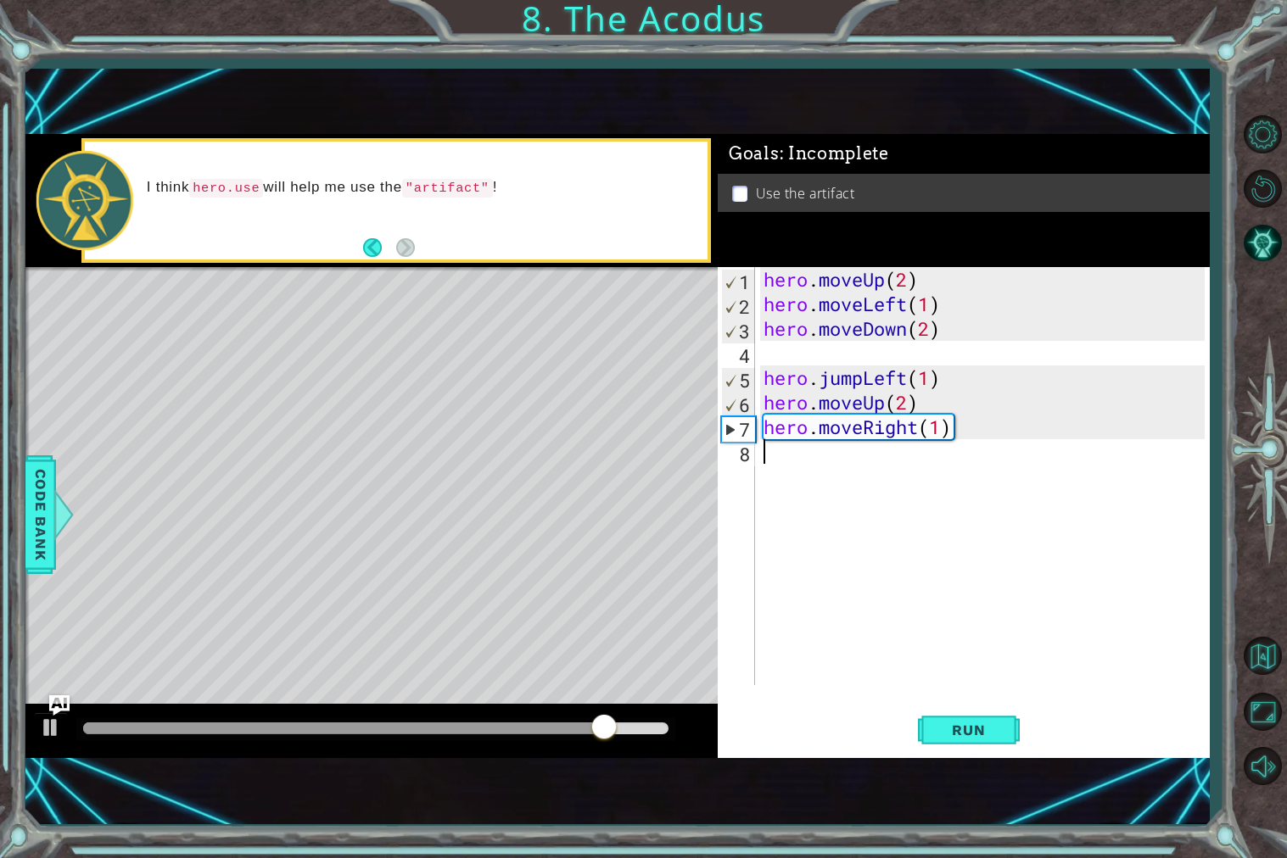
click at [780, 464] on div "hero . moveUp ( 2 ) hero . moveLeft ( 1 ) hero . moveDown ( 2 ) hero . jumpLeft…" at bounding box center [986, 500] width 453 height 467
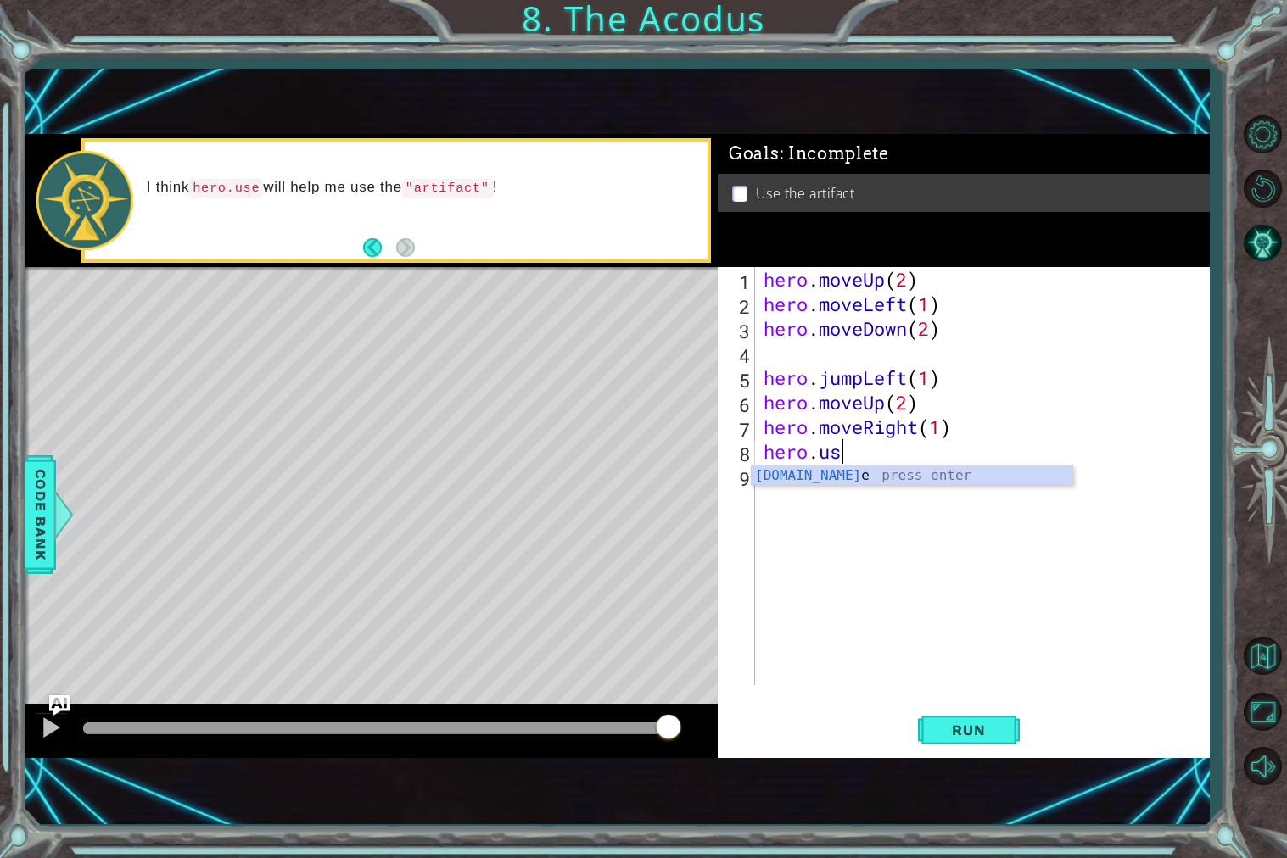
scroll to position [0, 3]
click at [925, 473] on div "hero.use press enter" at bounding box center [911, 496] width 321 height 61
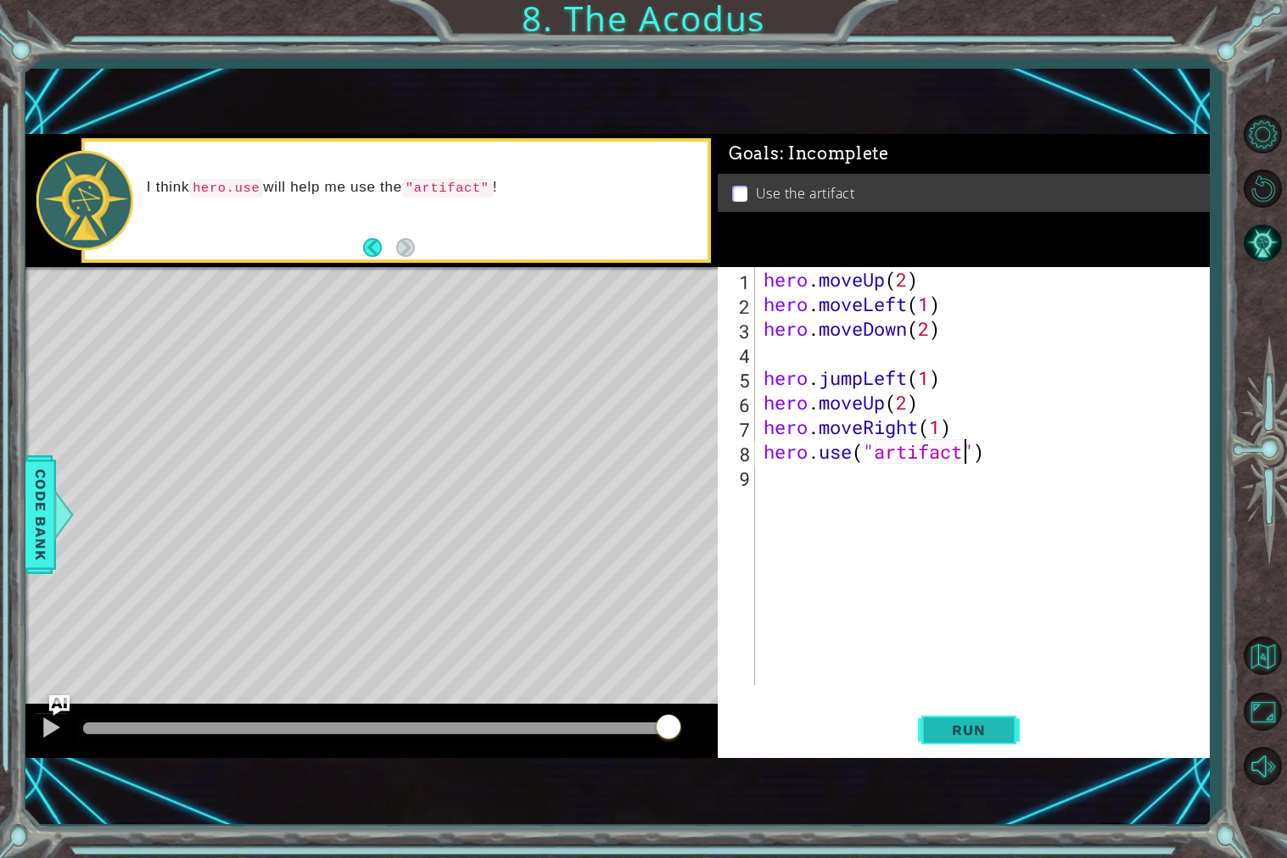
type textarea "hero.use("artifact")"
click at [991, 731] on span "Run" at bounding box center [968, 730] width 67 height 17
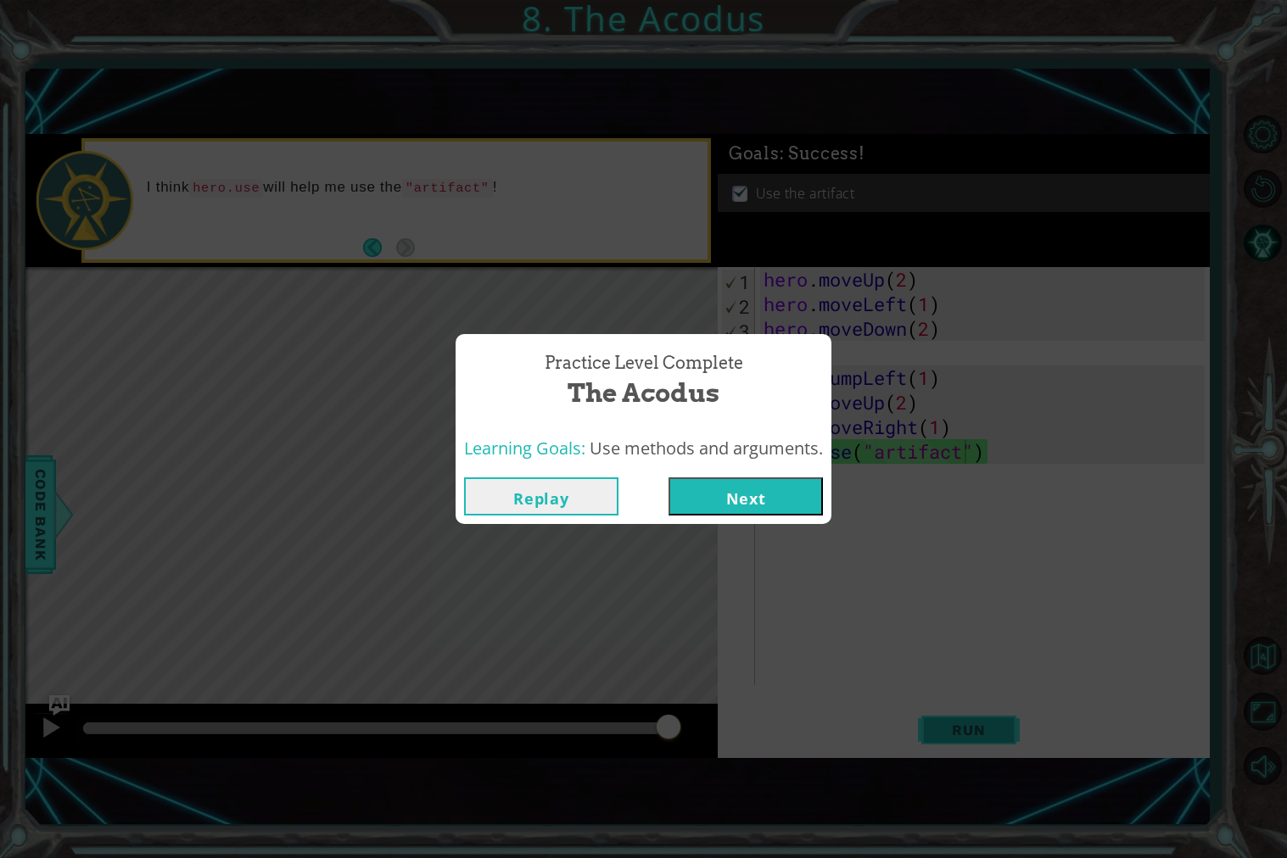
click at [988, 728] on div "Practice Level Complete The Acodus Learning Goals: Use methods and arguments. R…" at bounding box center [643, 429] width 1287 height 858
click at [814, 484] on button "Next" at bounding box center [745, 496] width 154 height 38
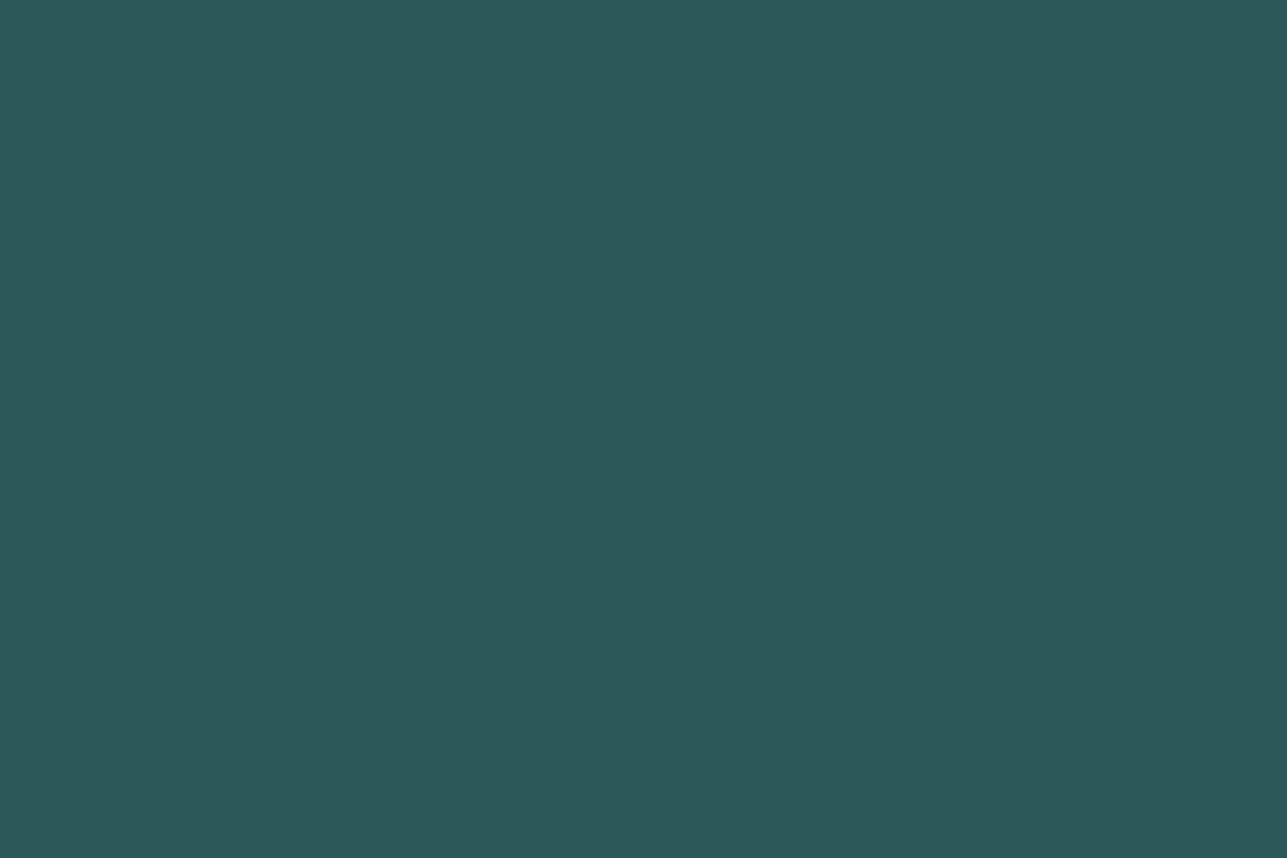
click at [814, 484] on body "1 2 3 4 5 6 7 8 9 hero.use press enter הההההההההההההההההההההההההההההההההההההההה…" at bounding box center [643, 429] width 1287 height 858
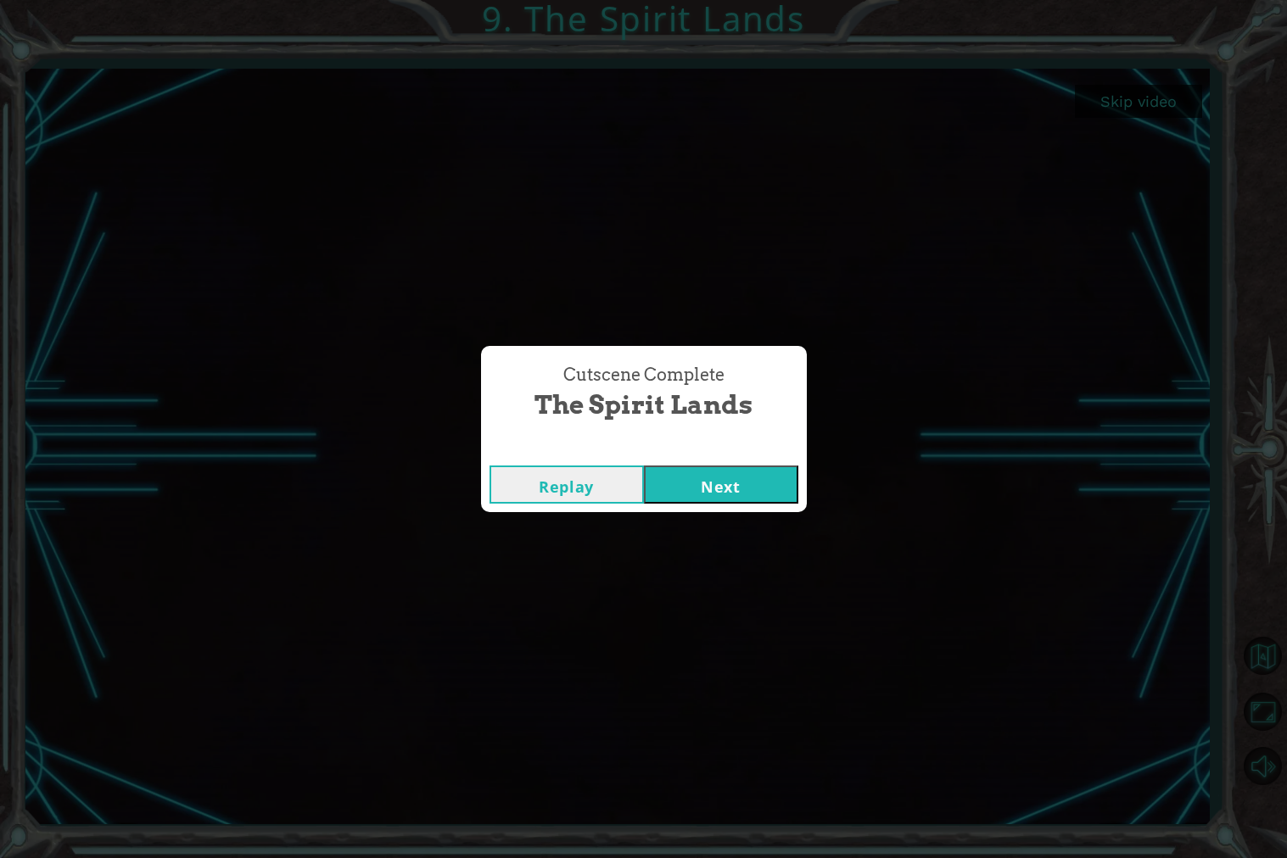
click at [726, 486] on button "Next" at bounding box center [721, 485] width 154 height 38
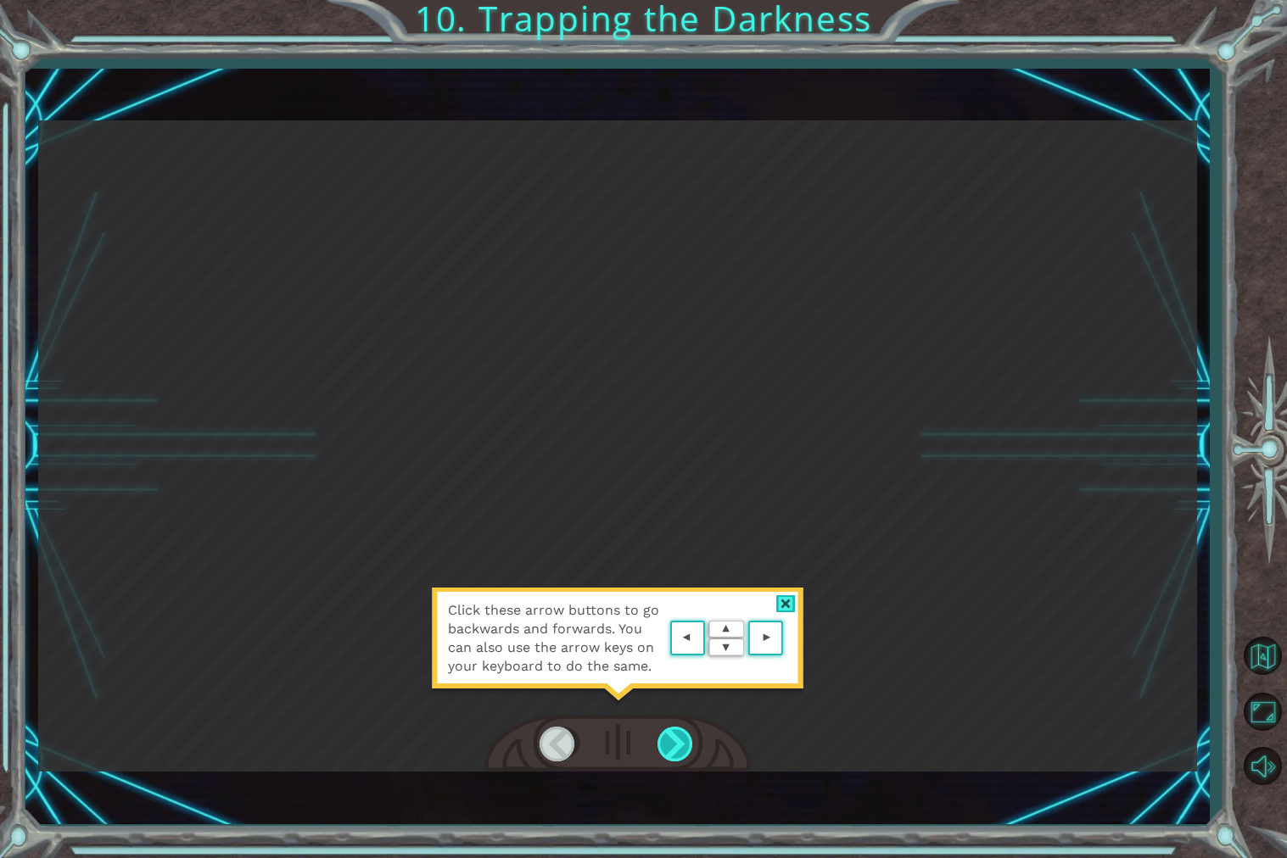
click at [669, 730] on div at bounding box center [676, 744] width 38 height 35
